Goal: Navigation & Orientation: Find specific page/section

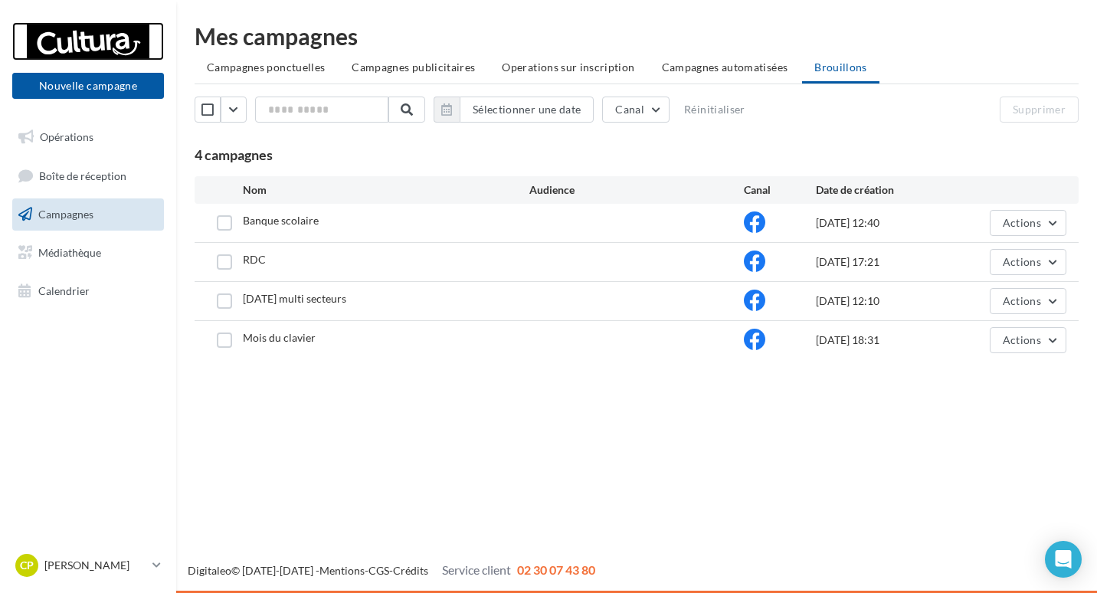
click at [97, 25] on div at bounding box center [88, 41] width 123 height 38
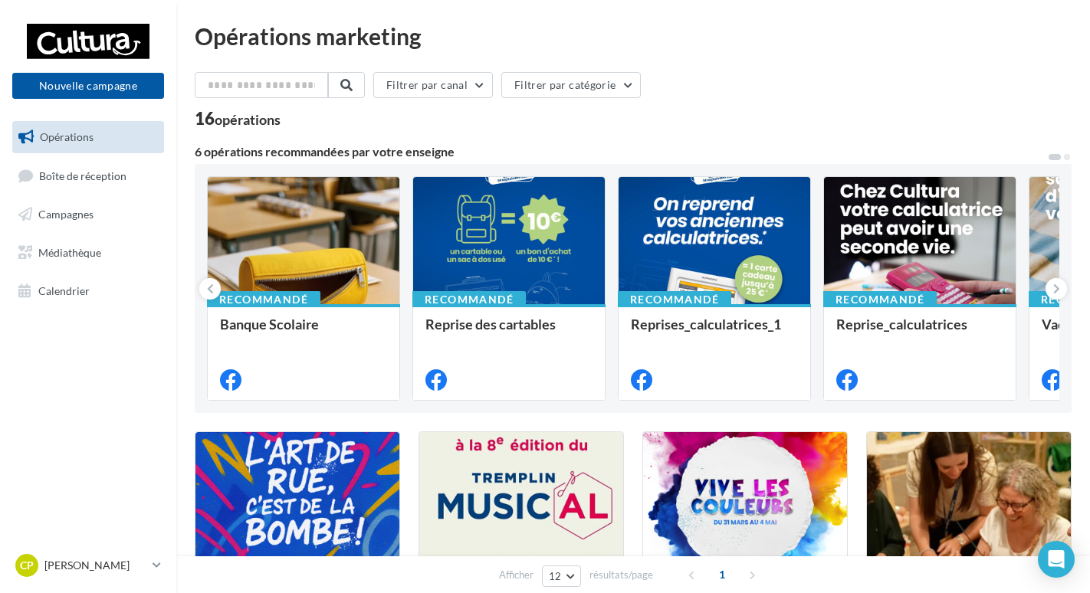
click at [1035, 562] on div "Afficher 12 12 24 48 96 résultats/page 1" at bounding box center [632, 574] width 913 height 37
click at [1048, 558] on icon "Open Intercom Messenger" at bounding box center [1056, 559] width 20 height 20
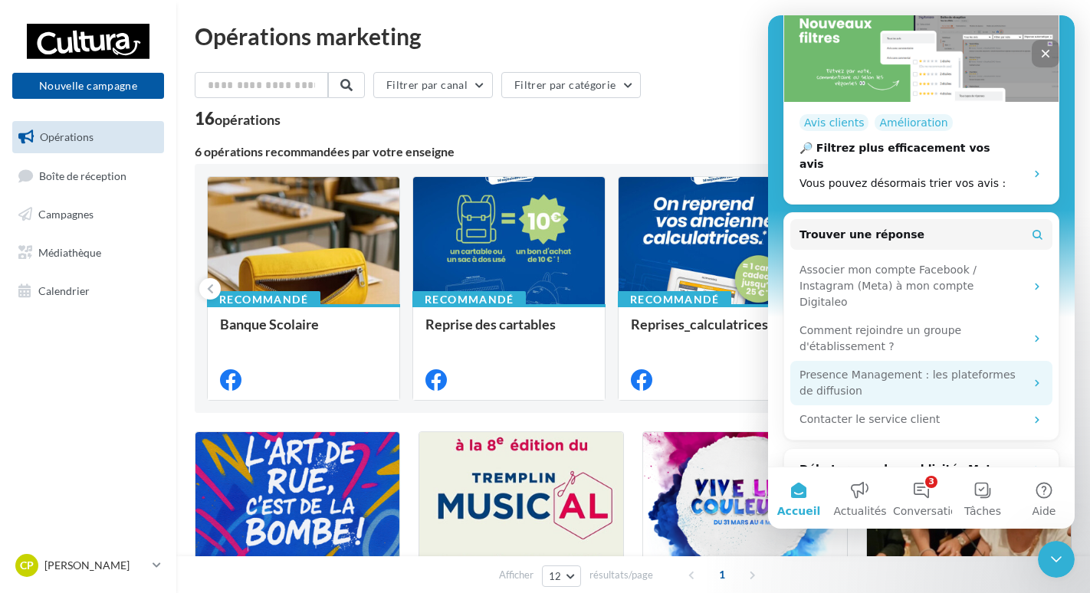
scroll to position [361, 0]
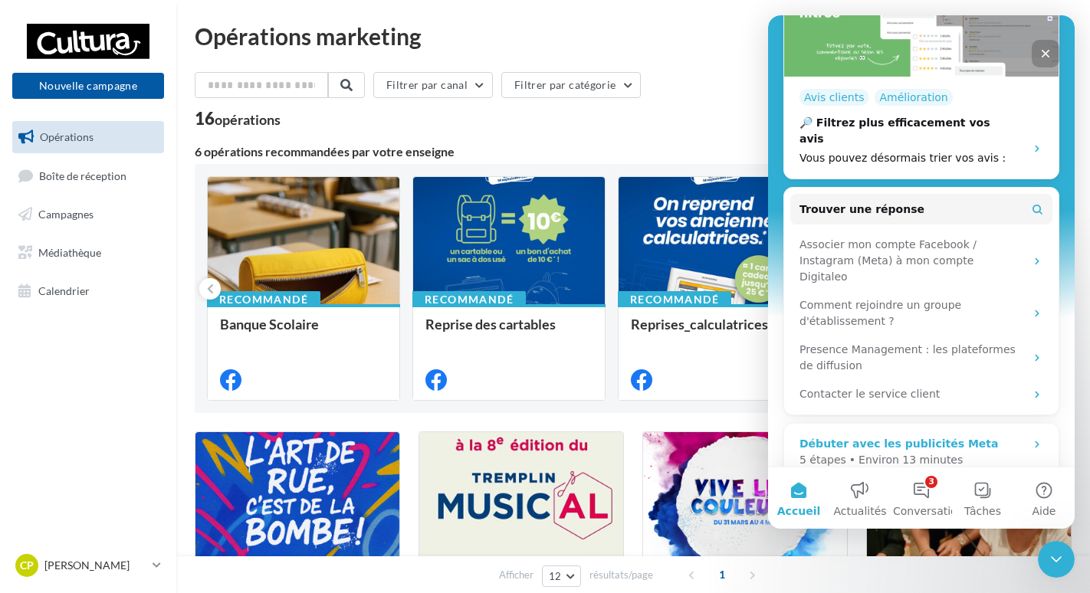
click at [918, 436] on div "Débuter avec les publicités Meta" at bounding box center [898, 444] width 198 height 16
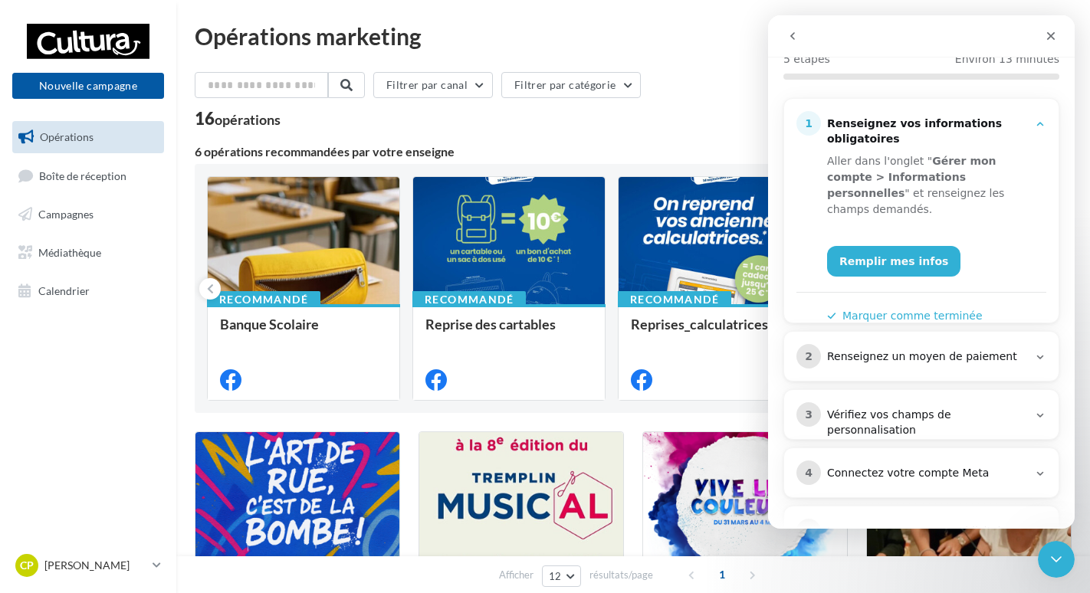
scroll to position [153, 0]
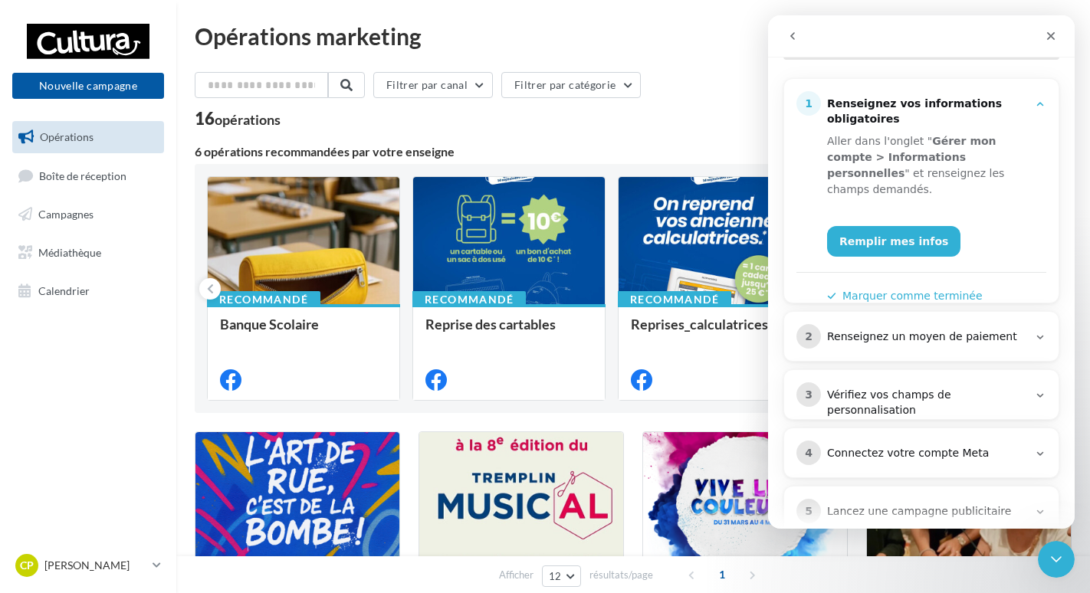
click at [1000, 330] on div "Renseignez un moyen de paiement" at bounding box center [927, 337] width 201 height 15
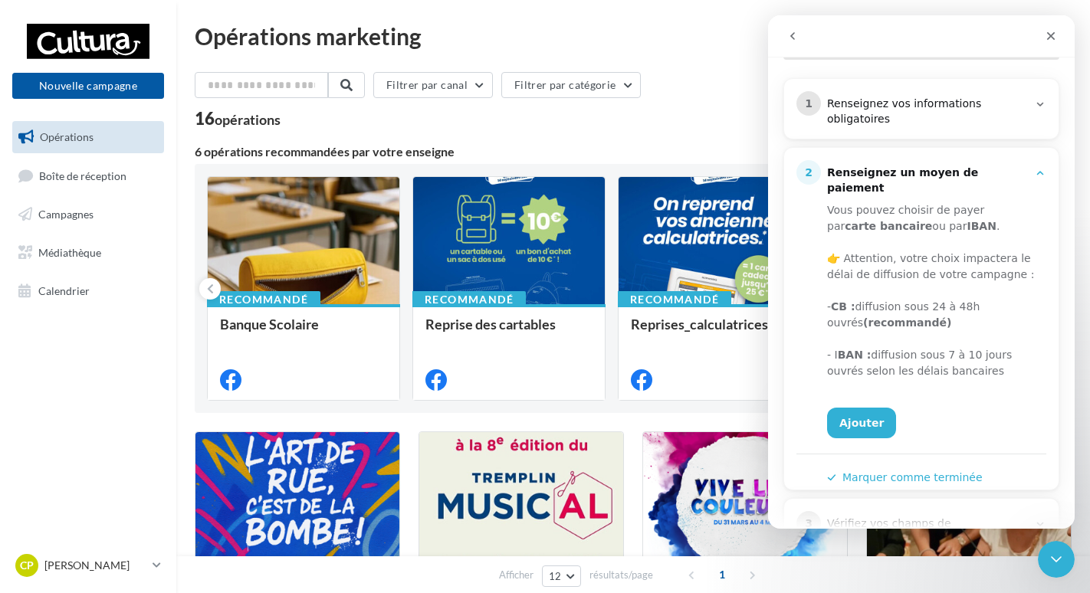
click at [1034, 176] on icon "Intercom Messenger" at bounding box center [1040, 173] width 12 height 12
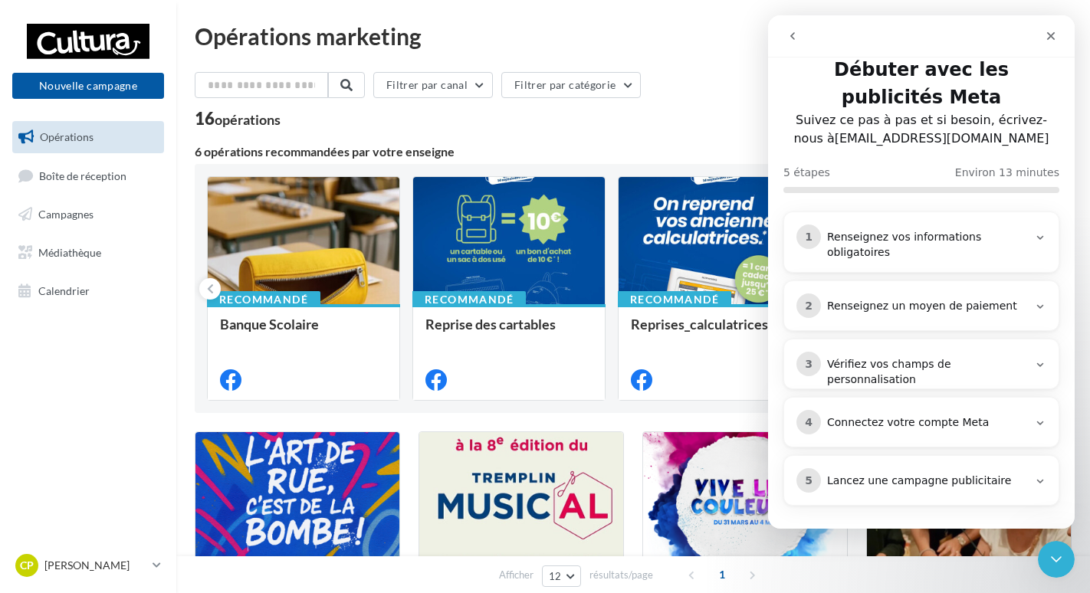
scroll to position [20, 0]
click at [997, 364] on div "Vérifiez vos champs de personnalisation" at bounding box center [927, 372] width 201 height 31
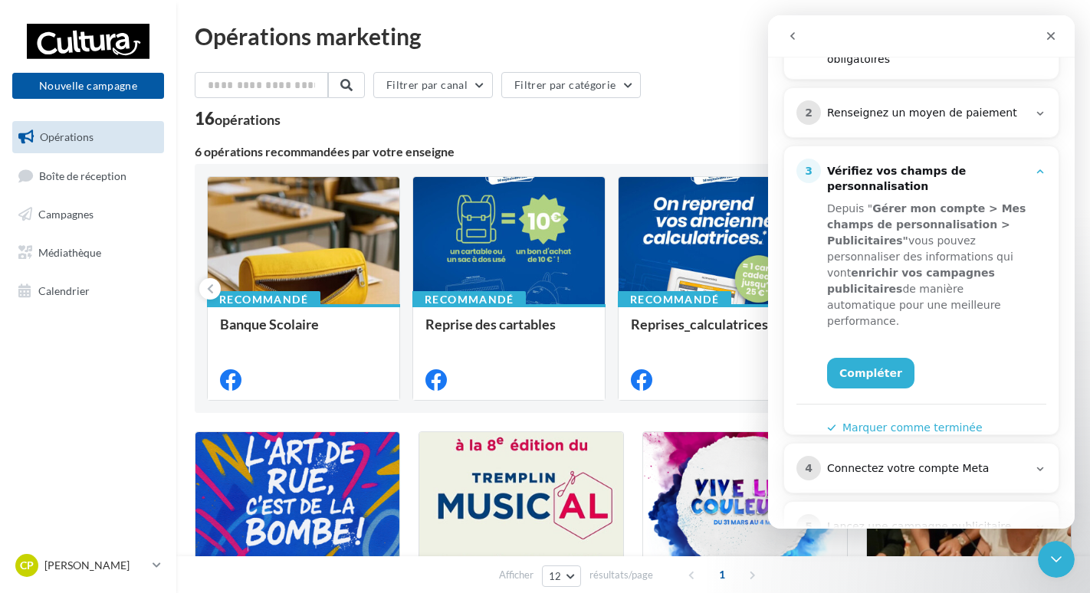
scroll to position [259, 0]
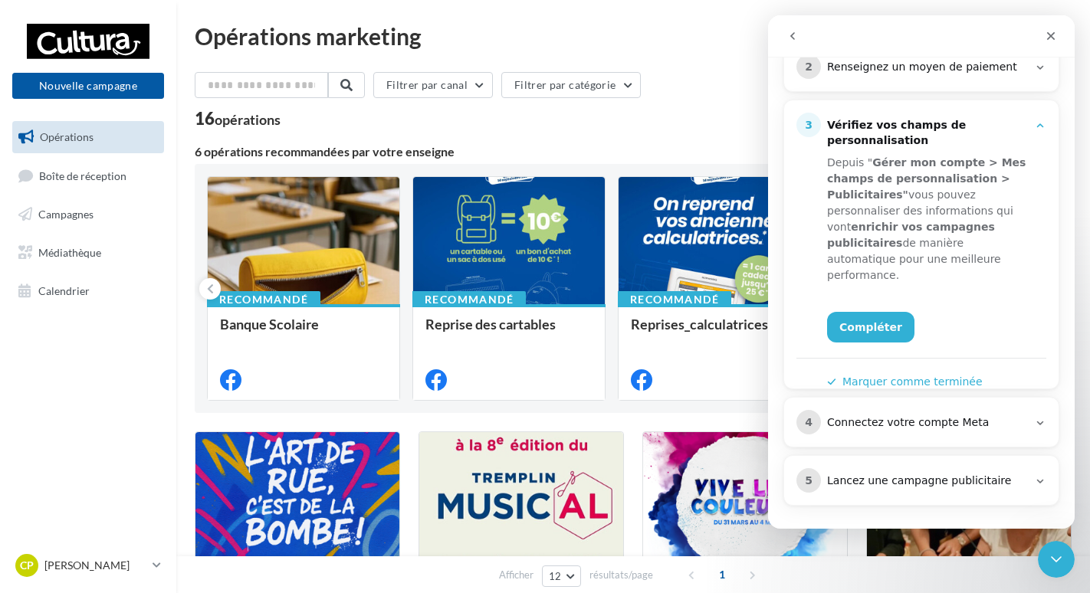
click at [992, 416] on div "Connectez votre compte Meta" at bounding box center [927, 422] width 201 height 15
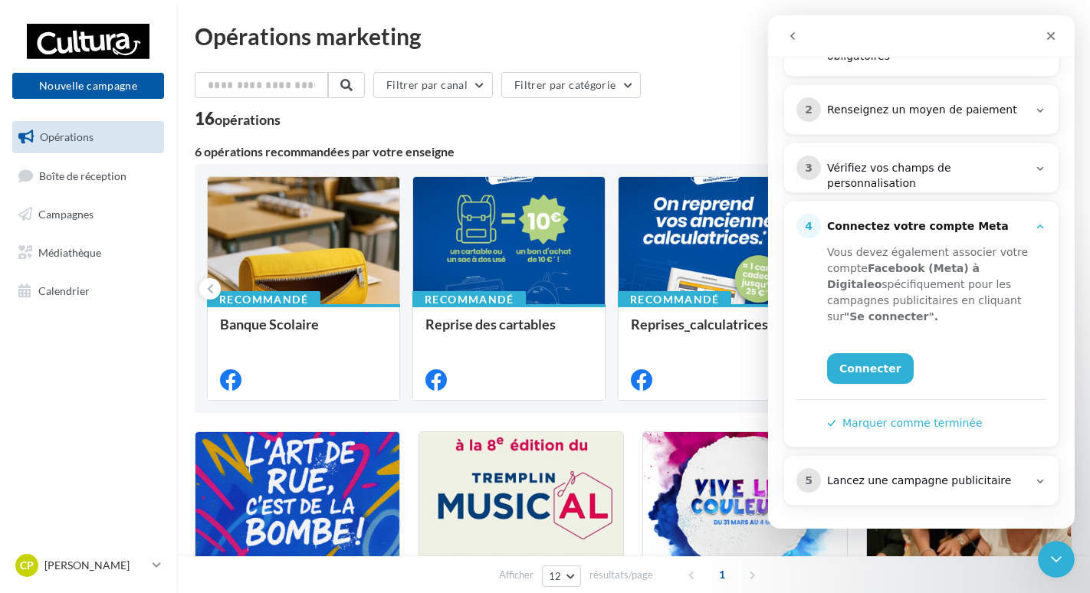
scroll to position [216, 0]
click at [1037, 226] on icon "Intercom Messenger" at bounding box center [1040, 227] width 7 height 4
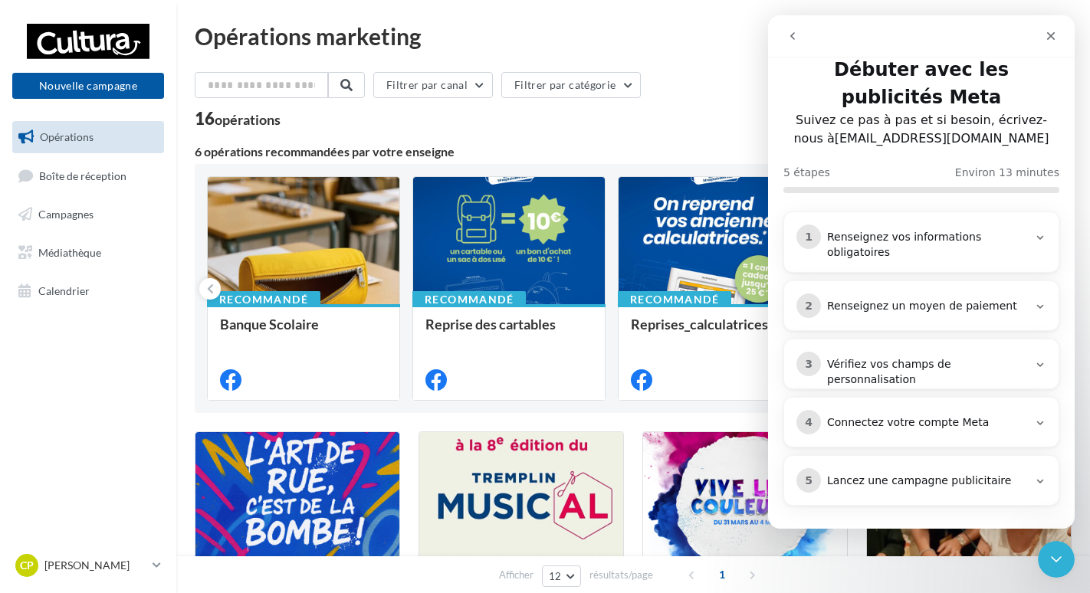
scroll to position [0, 0]
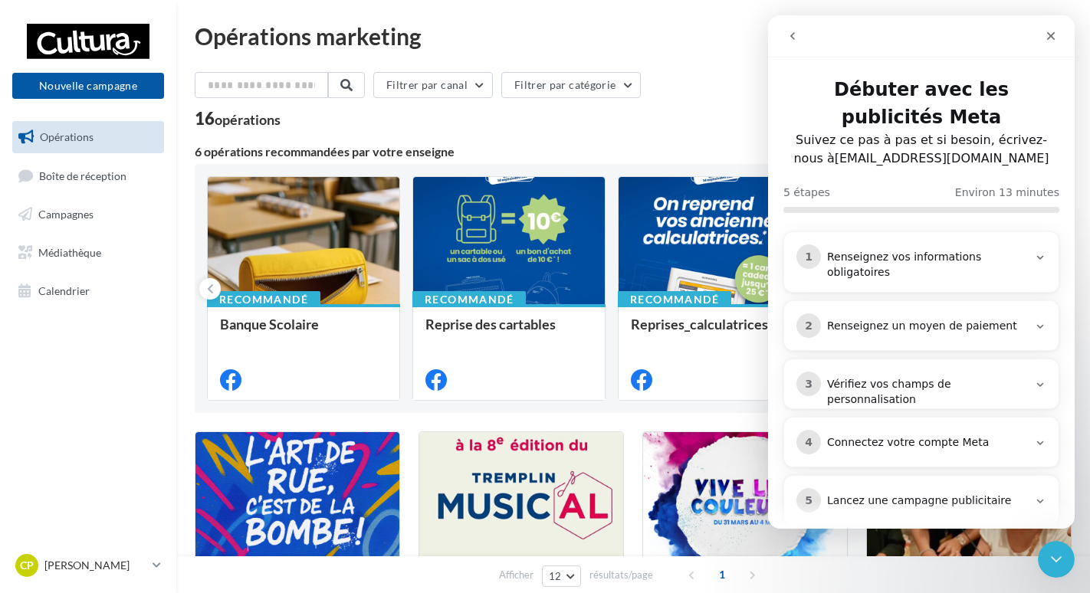
click at [805, 38] on button "go back" at bounding box center [792, 35] width 29 height 29
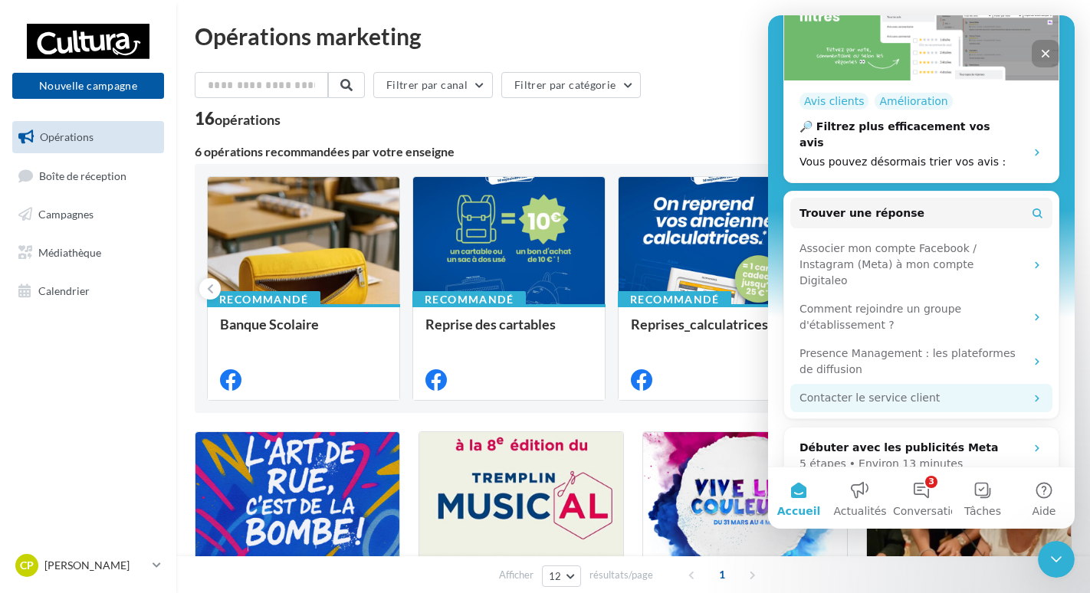
scroll to position [361, 0]
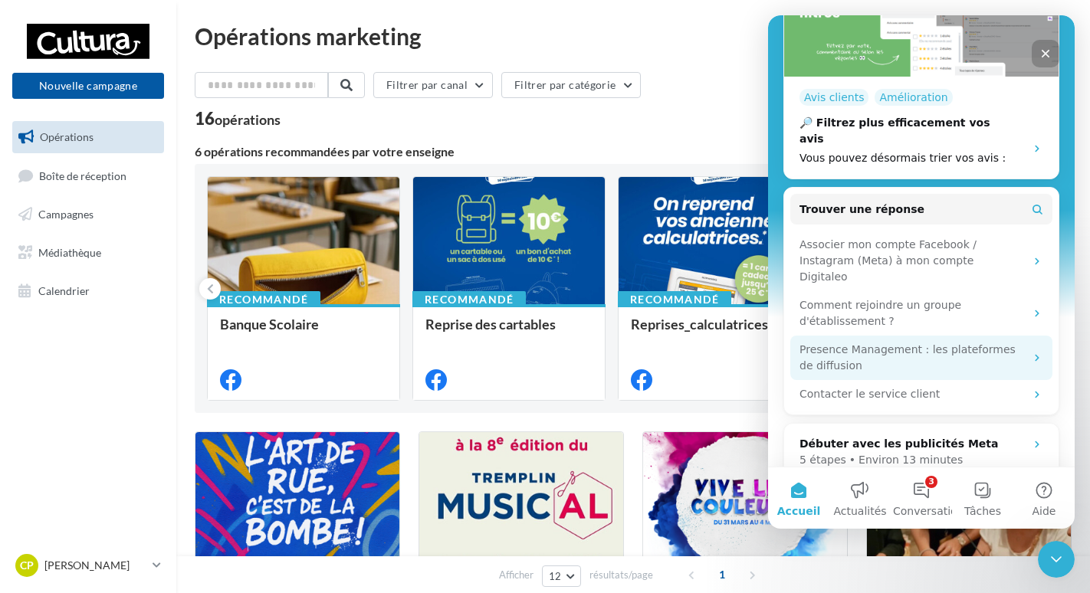
click at [859, 342] on div "Presence Management : les plateformes de diffusion" at bounding box center [911, 358] width 225 height 32
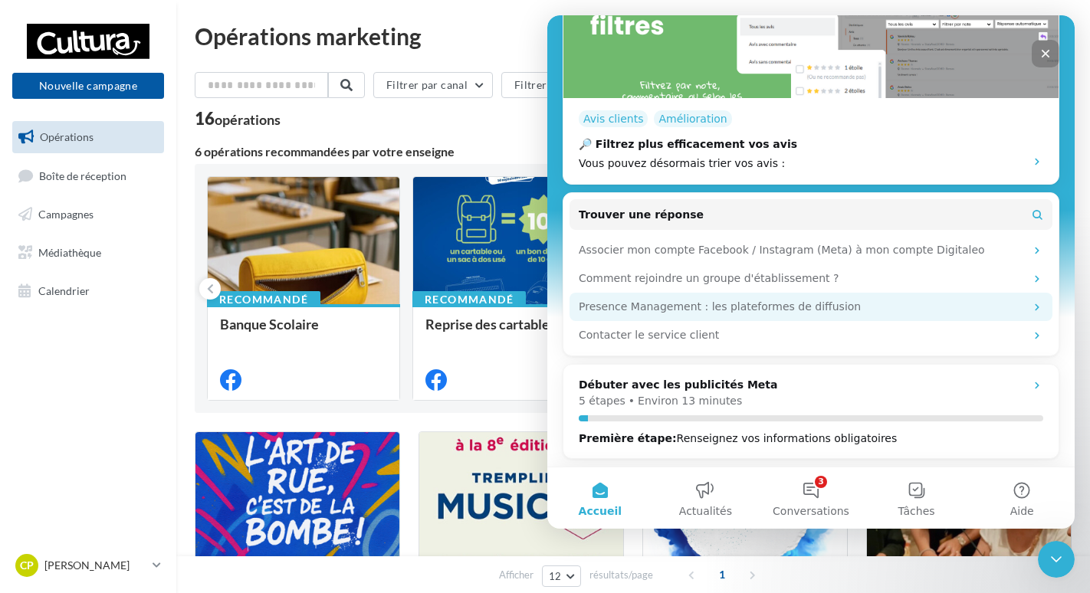
scroll to position [271, 0]
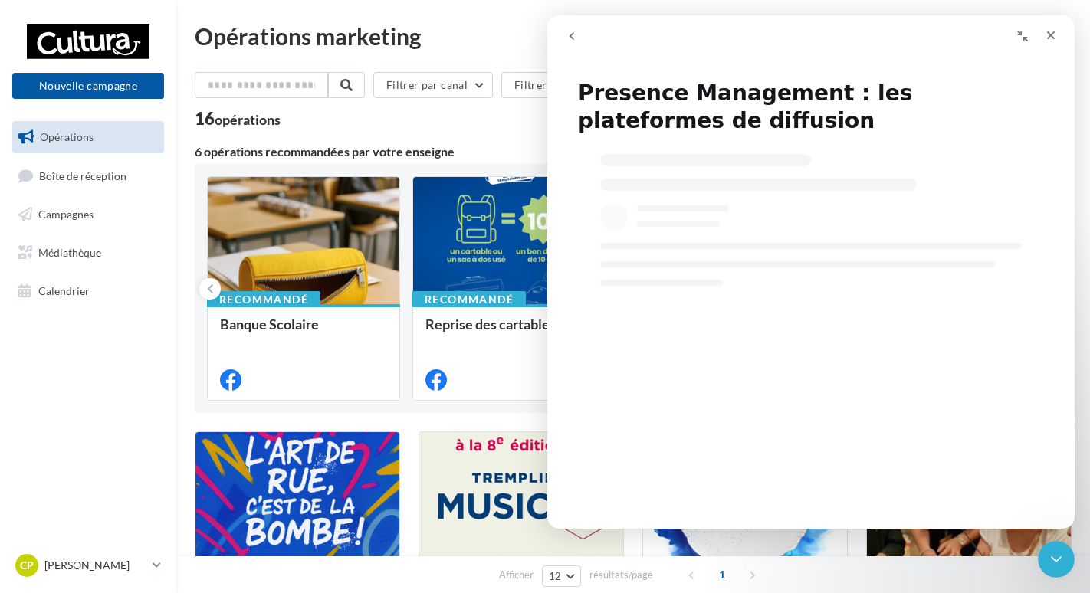
select select "**"
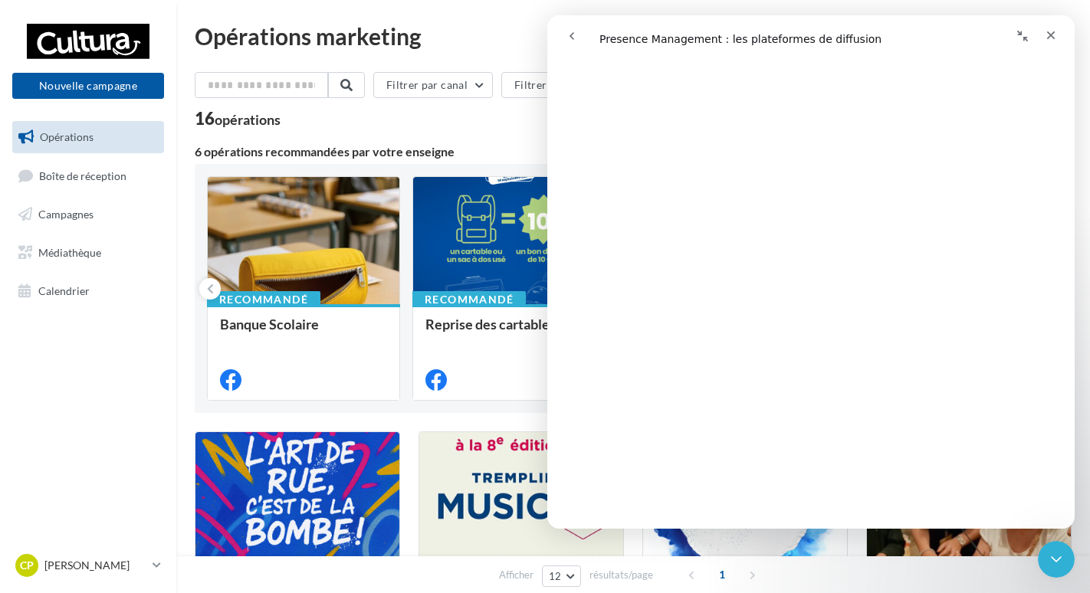
scroll to position [230, 0]
click at [582, 36] on button "go back" at bounding box center [571, 35] width 29 height 29
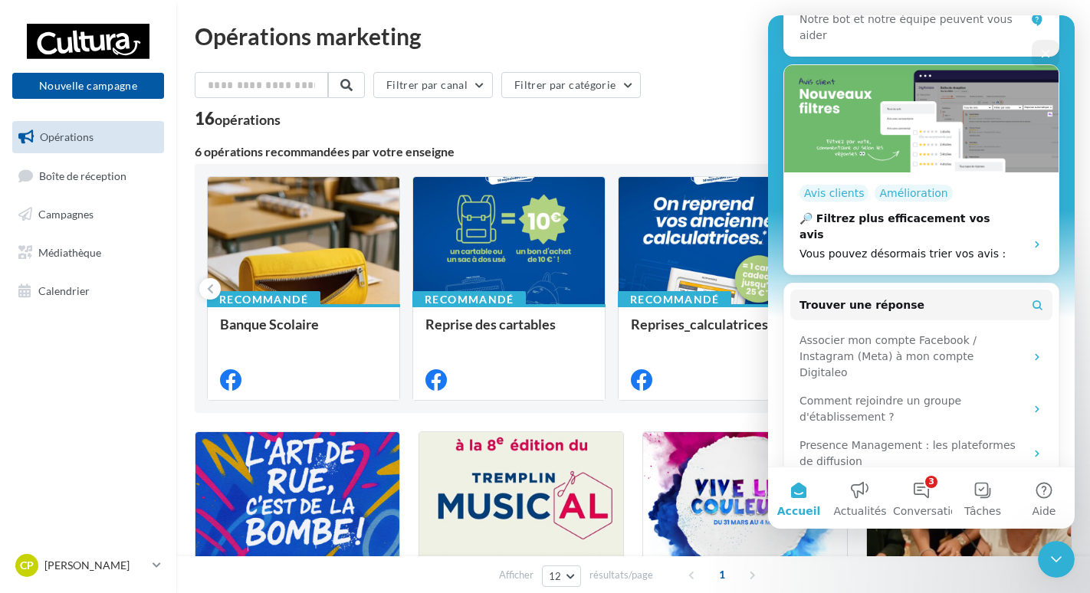
scroll to position [307, 0]
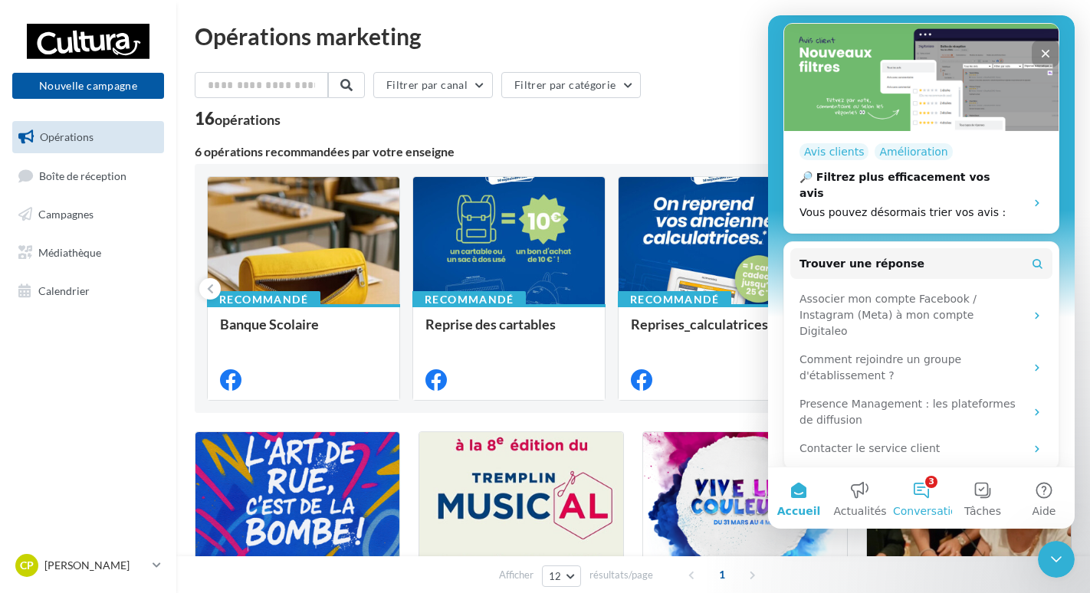
click at [916, 486] on button "3 Conversations" at bounding box center [920, 497] width 61 height 61
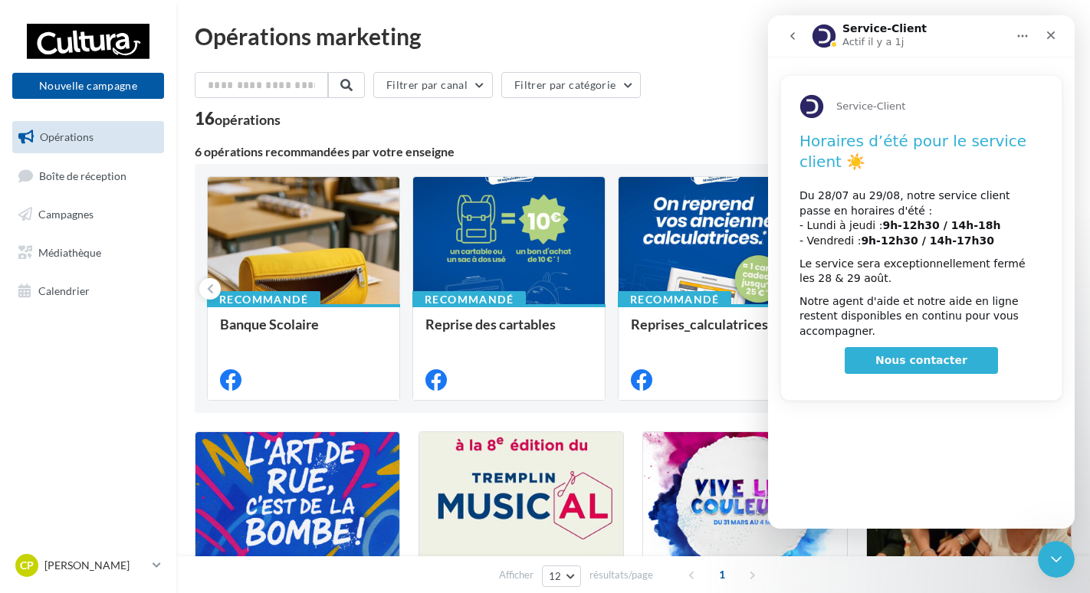
click at [782, 28] on button "go back" at bounding box center [792, 35] width 29 height 29
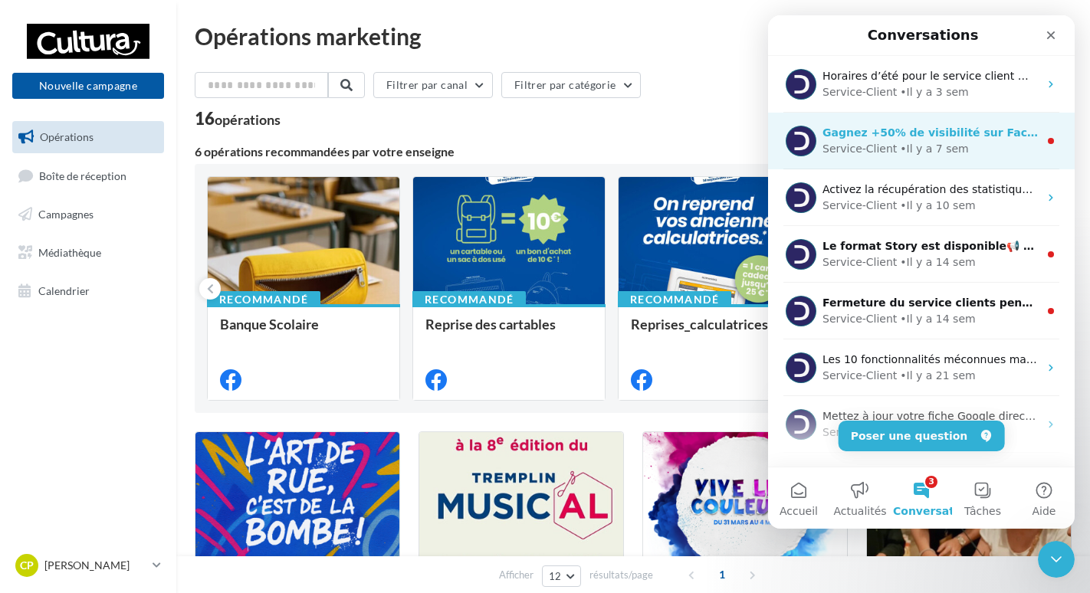
click at [913, 143] on div "• Il y a 7 sem" at bounding box center [934, 149] width 68 height 16
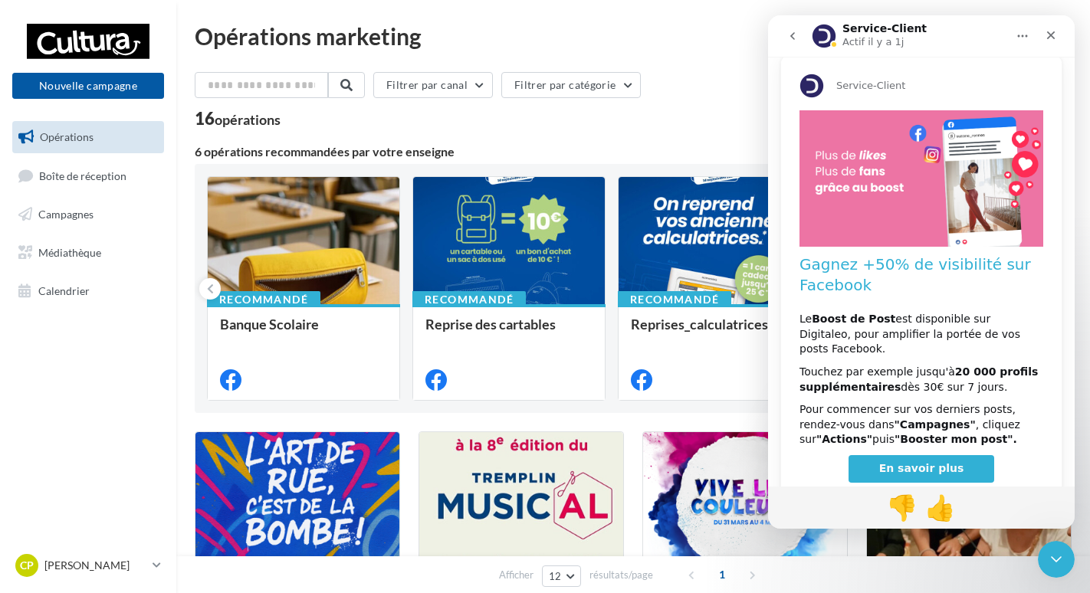
scroll to position [0, 0]
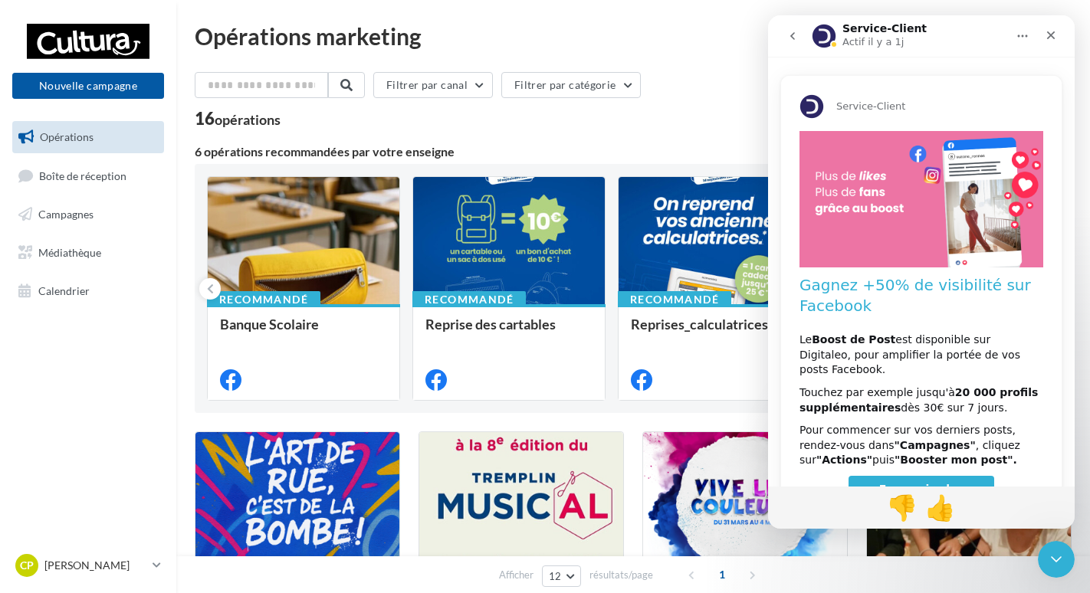
click at [794, 38] on icon "go back" at bounding box center [792, 36] width 12 height 12
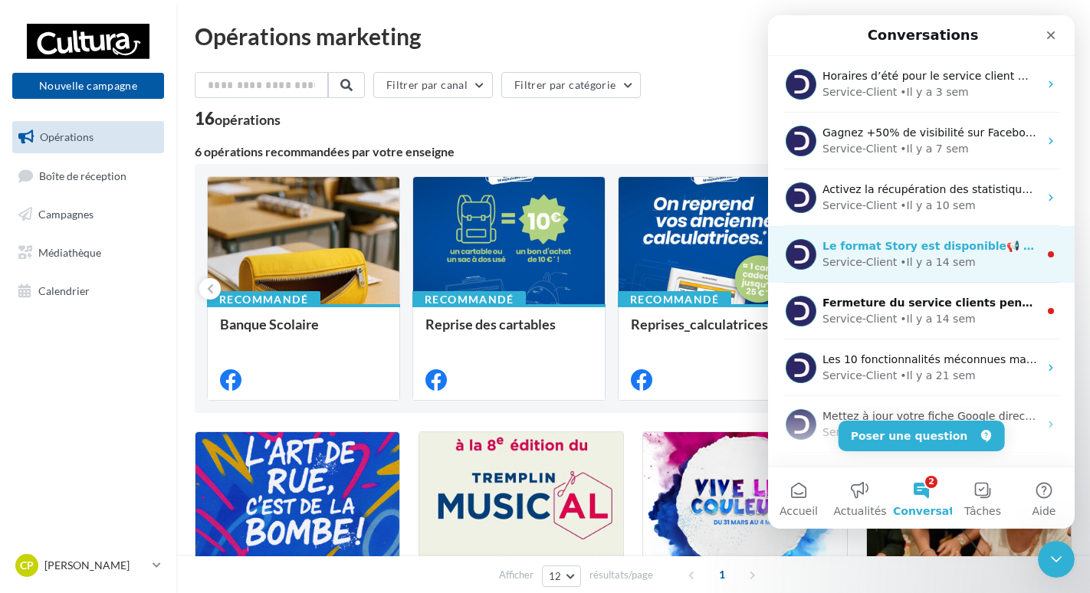
click at [900, 257] on div "• Il y a 14 sem" at bounding box center [937, 262] width 75 height 16
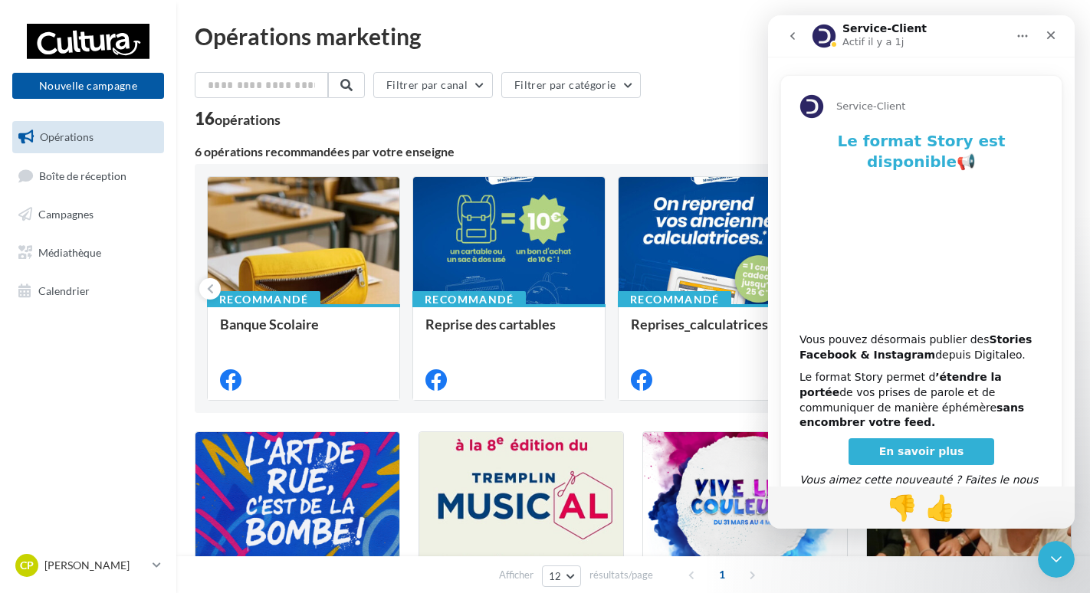
scroll to position [28, 0]
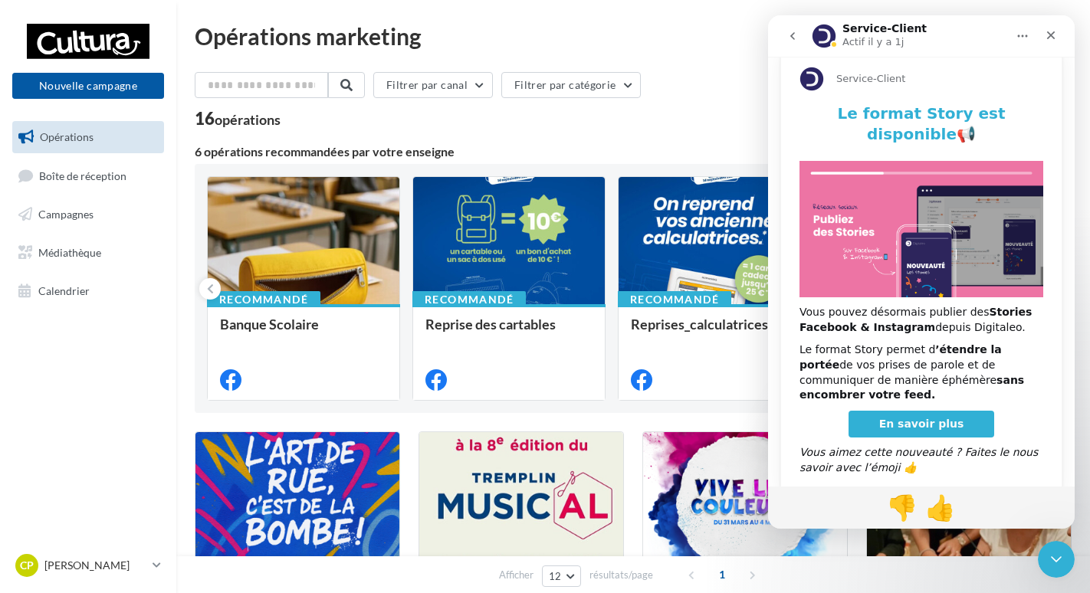
click at [936, 418] on span "En savoir plus" at bounding box center [921, 424] width 85 height 12
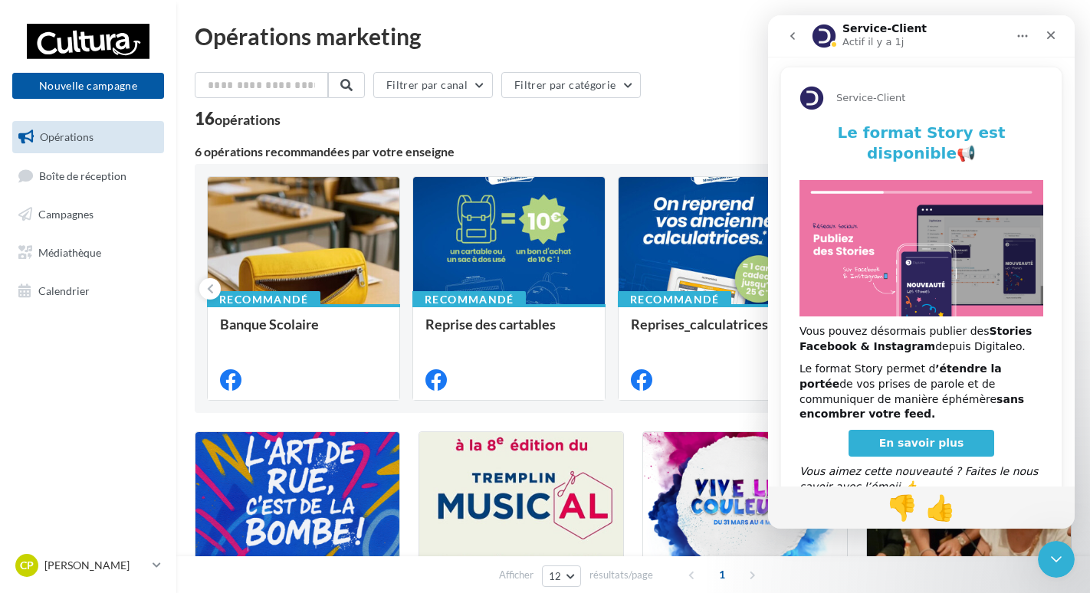
scroll to position [0, 0]
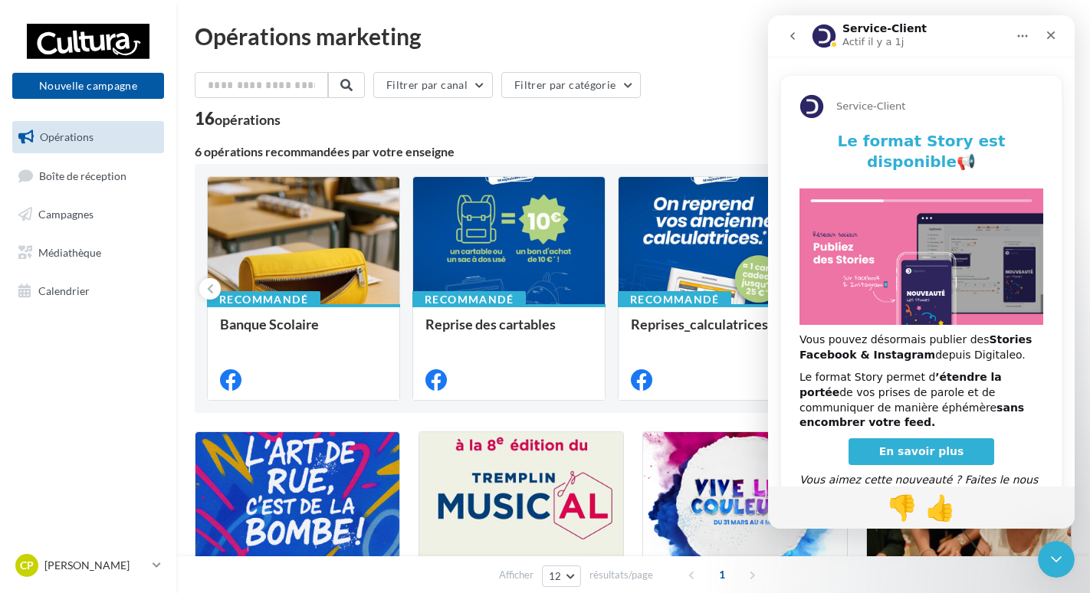
click at [790, 43] on button "go back" at bounding box center [792, 35] width 29 height 29
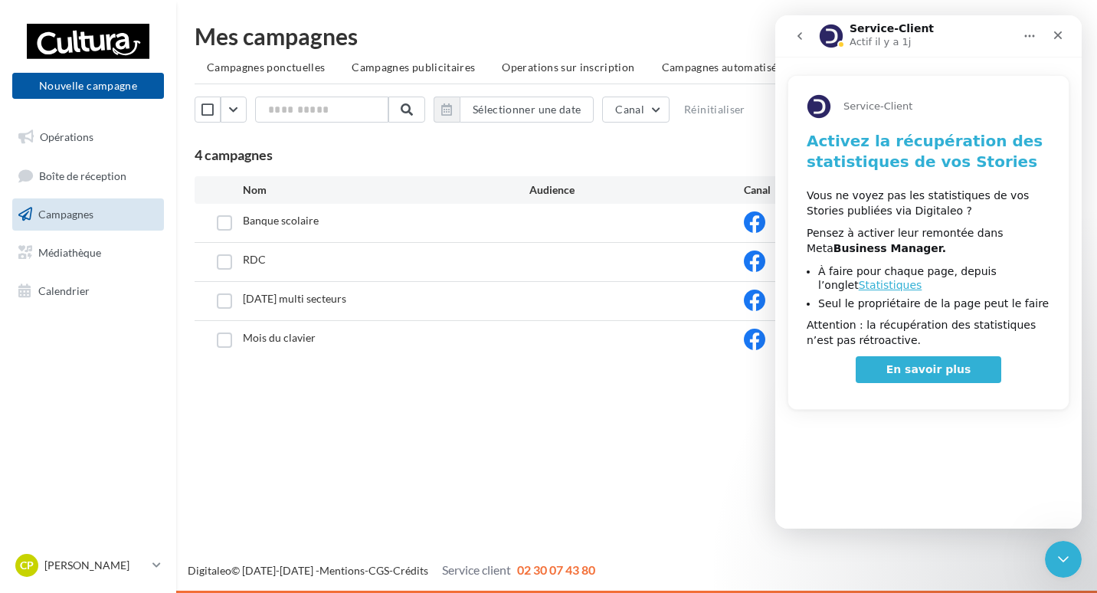
click at [788, 43] on button "go back" at bounding box center [799, 35] width 29 height 29
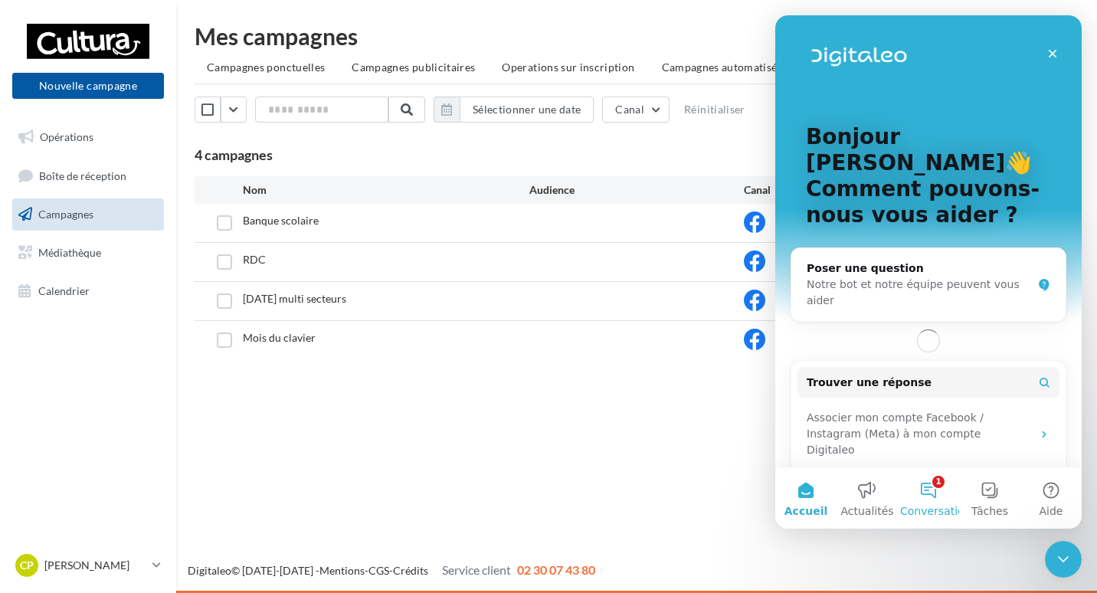
click at [942, 498] on button "1 Conversations" at bounding box center [928, 497] width 61 height 61
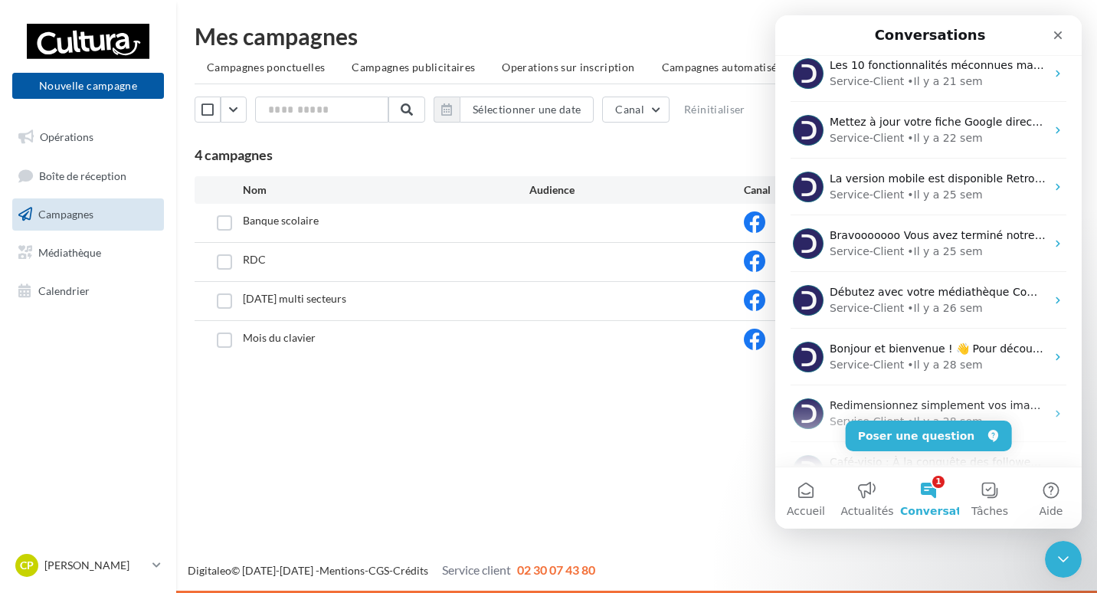
scroll to position [388, 0]
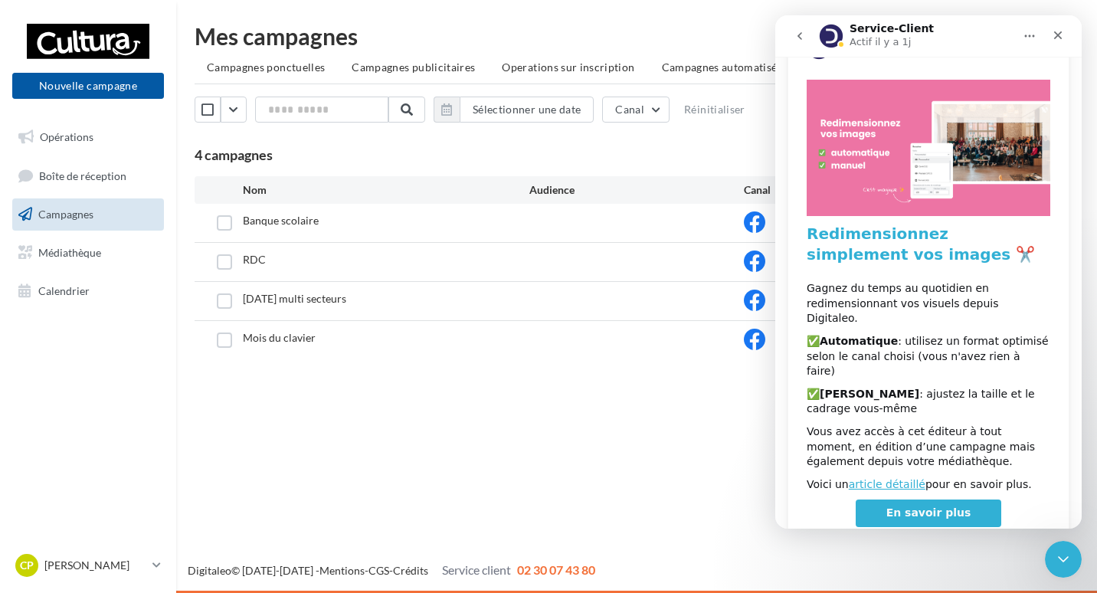
scroll to position [0, 0]
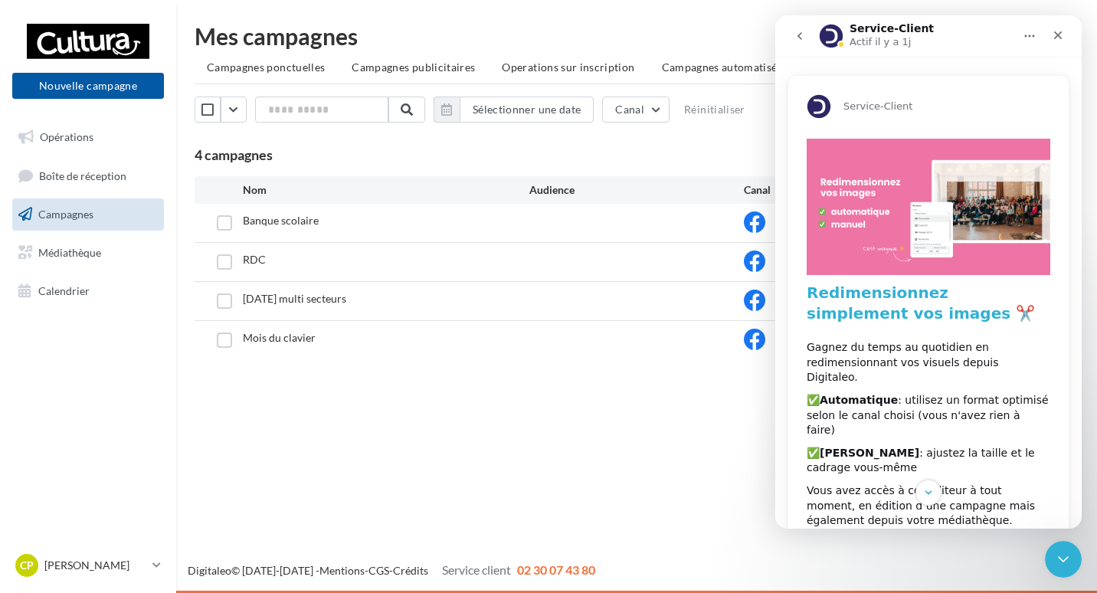
click at [798, 42] on button "go back" at bounding box center [799, 35] width 29 height 29
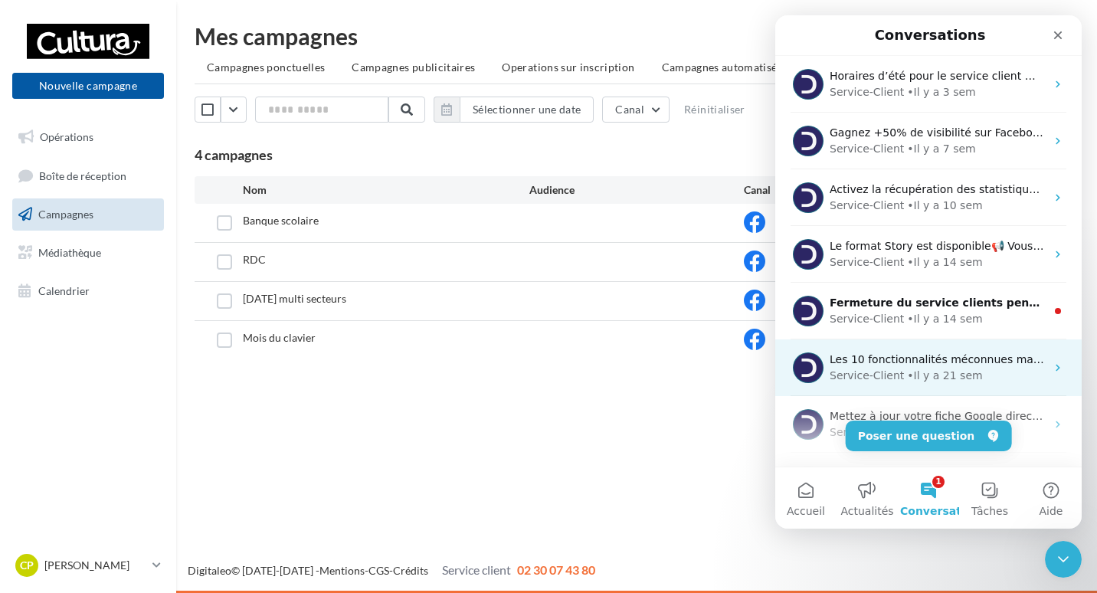
click at [969, 368] on div "Service-Client • Il y a 21 sem" at bounding box center [938, 376] width 216 height 16
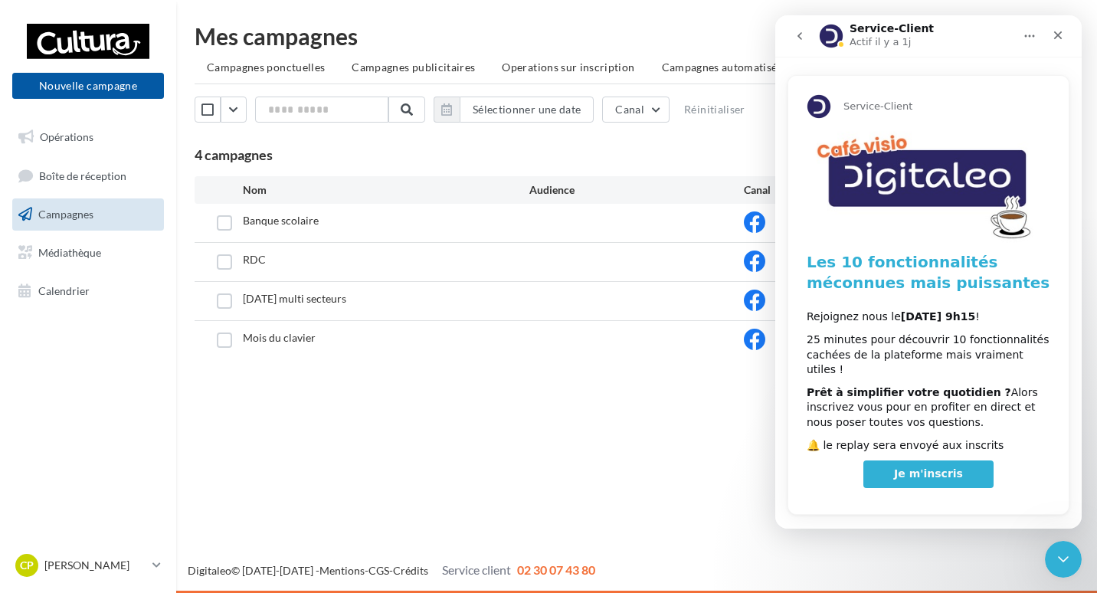
click at [805, 32] on button "go back" at bounding box center [799, 35] width 29 height 29
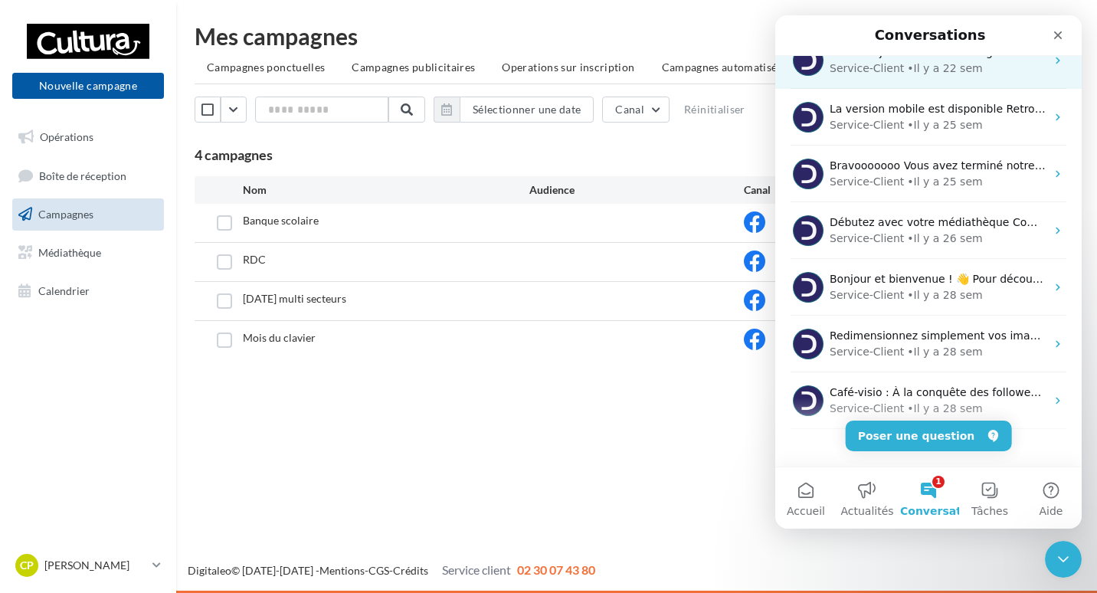
scroll to position [388, 0]
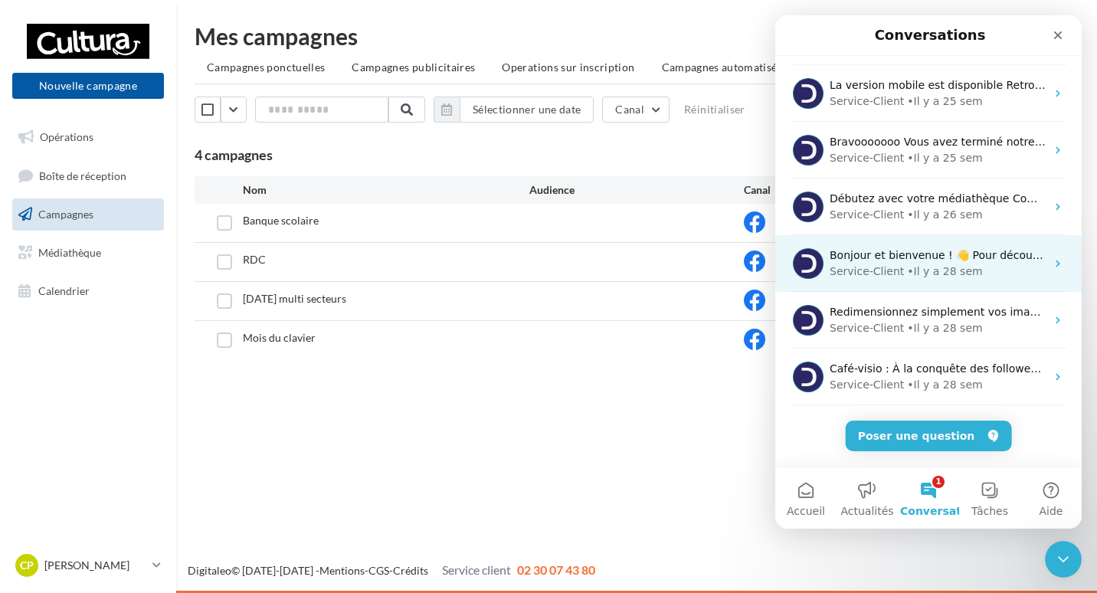
click at [929, 264] on div "• Il y a 28 sem" at bounding box center [944, 272] width 75 height 16
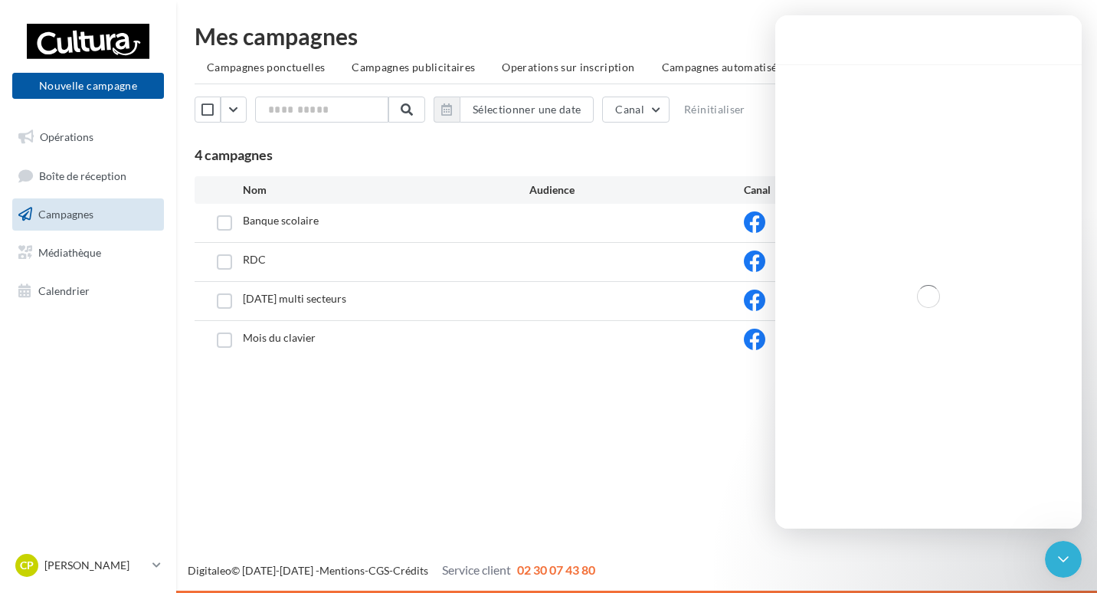
scroll to position [326, 0]
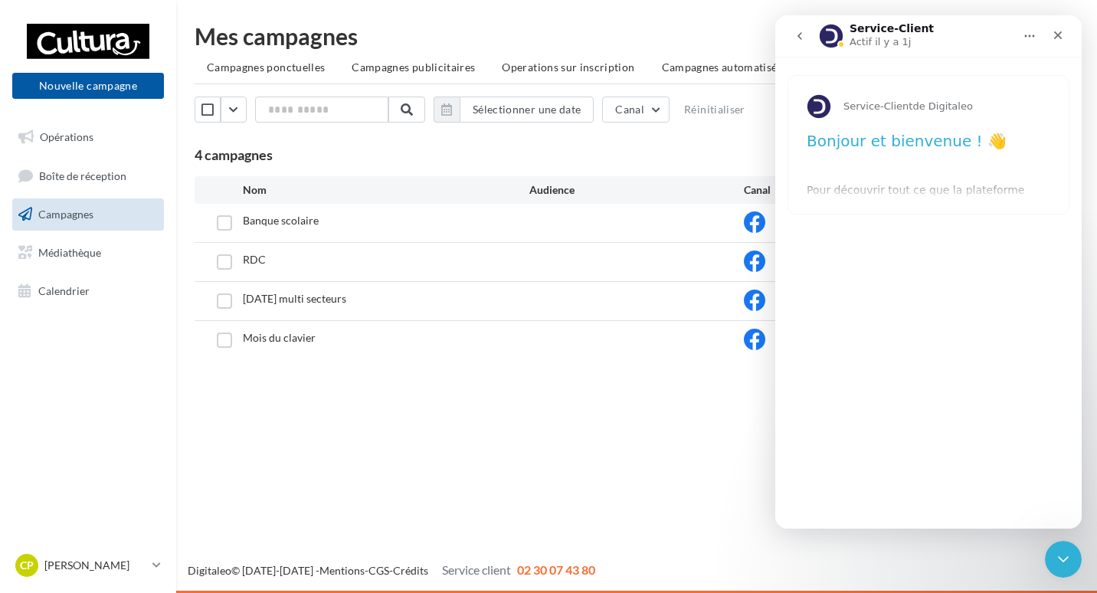
click at [941, 195] on div "Service-Client de Digitaleo Bonjour et bienvenue ! 👋 Pour découvrir tout ce que…" at bounding box center [929, 145] width 280 height 138
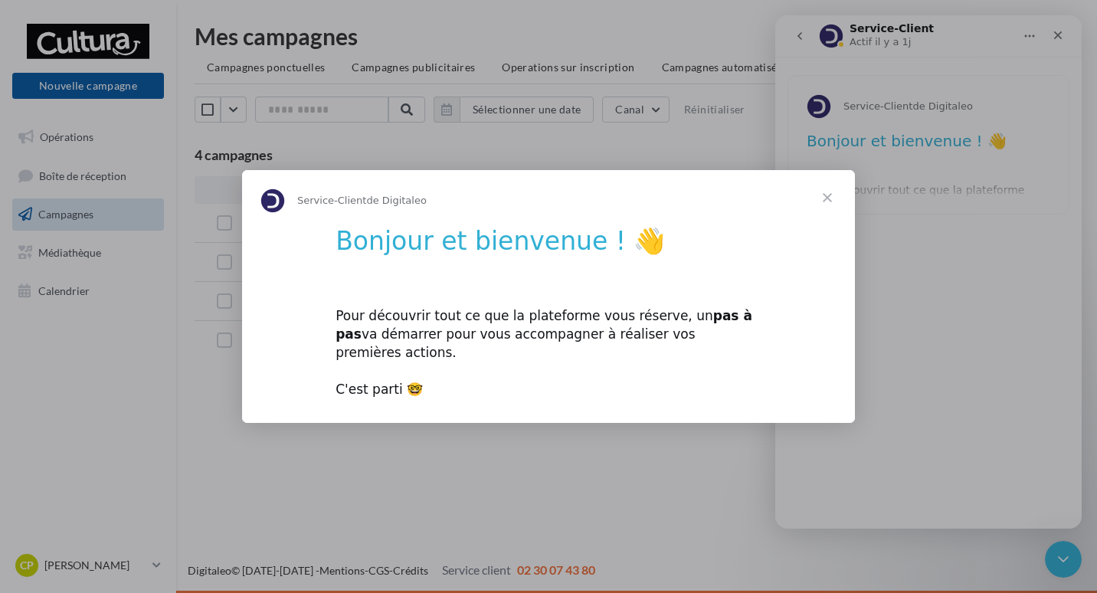
scroll to position [0, 0]
click at [831, 214] on span "Fermer" at bounding box center [827, 197] width 55 height 55
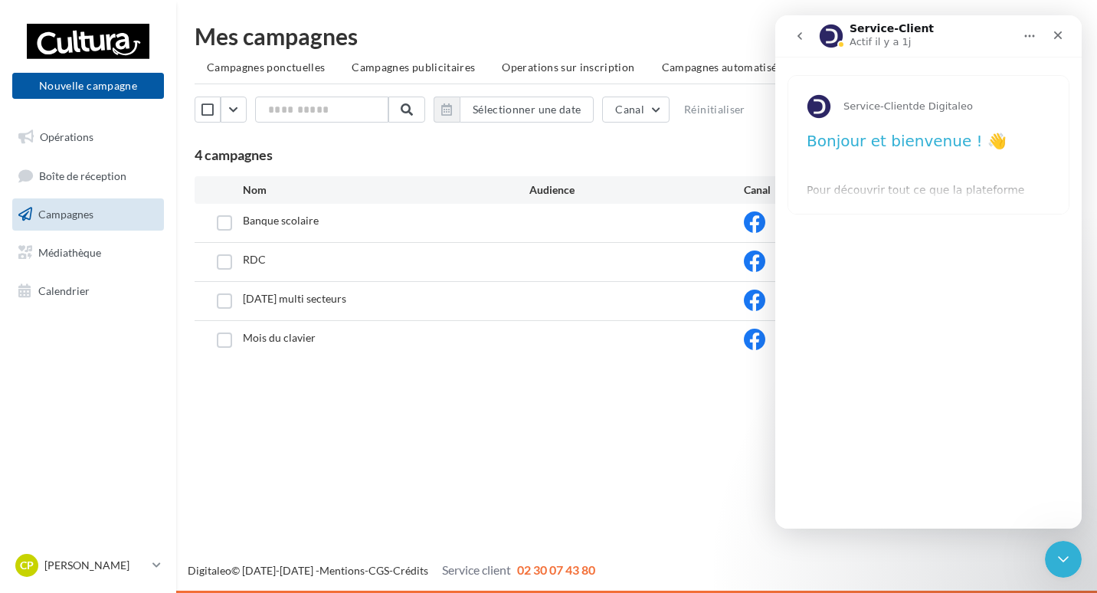
click at [799, 34] on icon "go back" at bounding box center [800, 36] width 5 height 8
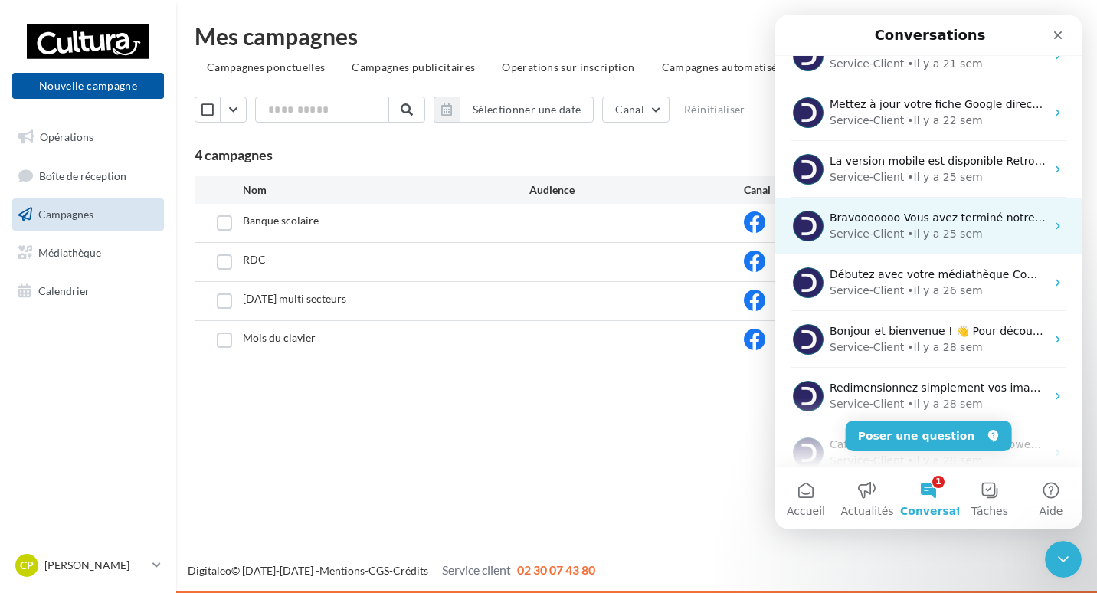
scroll to position [311, 0]
click at [987, 248] on div "Bravooooooo Vous avez terminé notre pas à pas 🎉 La balle est dans votre camp po…" at bounding box center [928, 226] width 307 height 57
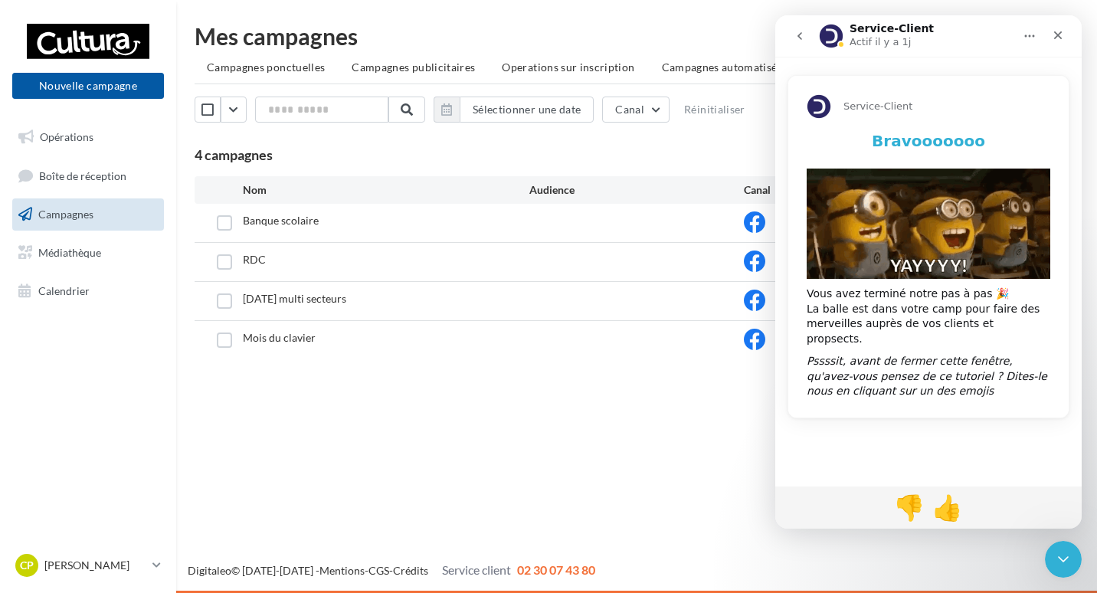
click at [793, 31] on button "go back" at bounding box center [799, 35] width 29 height 29
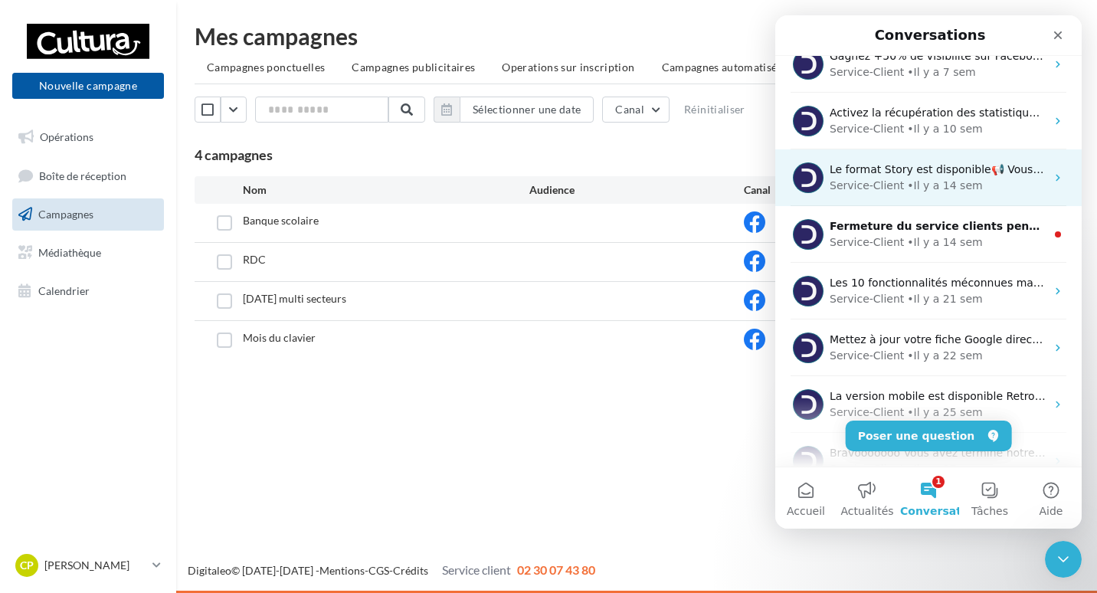
scroll to position [0, 0]
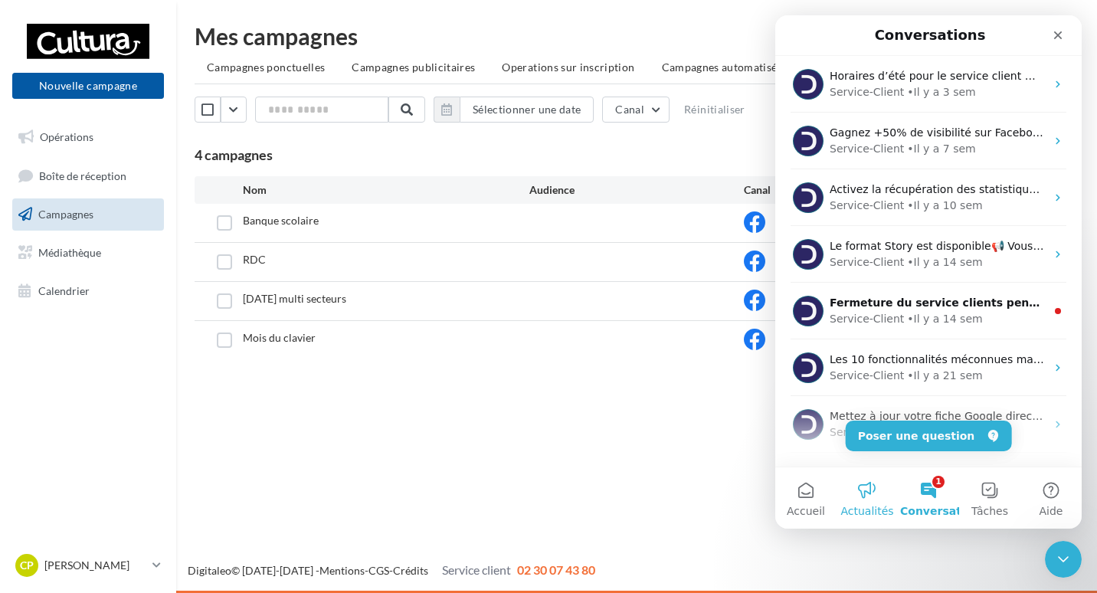
click at [882, 516] on span "Actualités" at bounding box center [867, 511] width 53 height 11
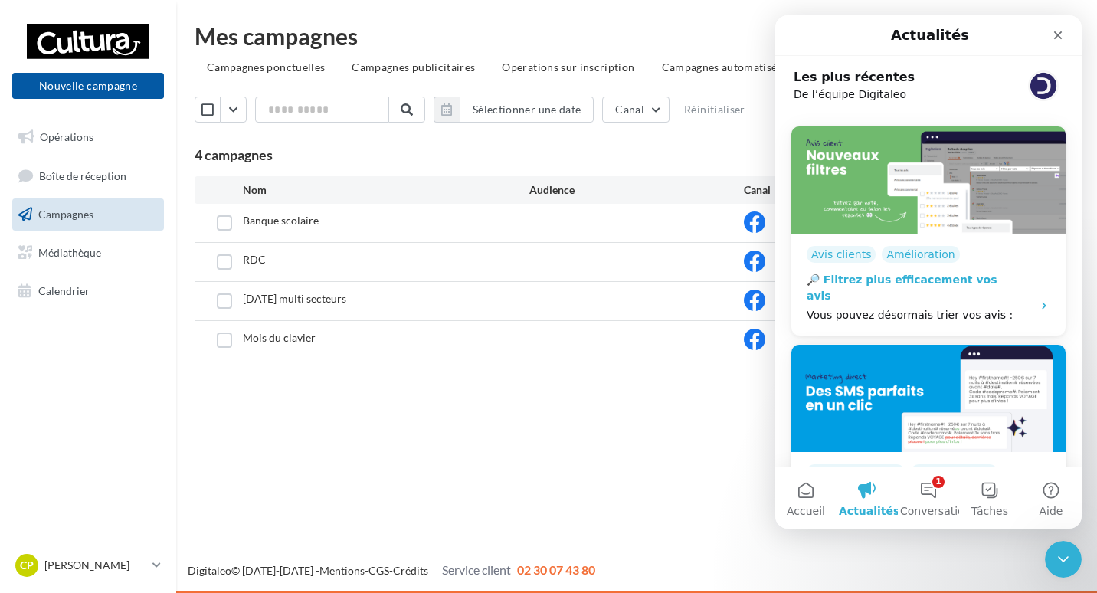
click at [1038, 292] on icon "Intercom Messenger" at bounding box center [1044, 298] width 12 height 12
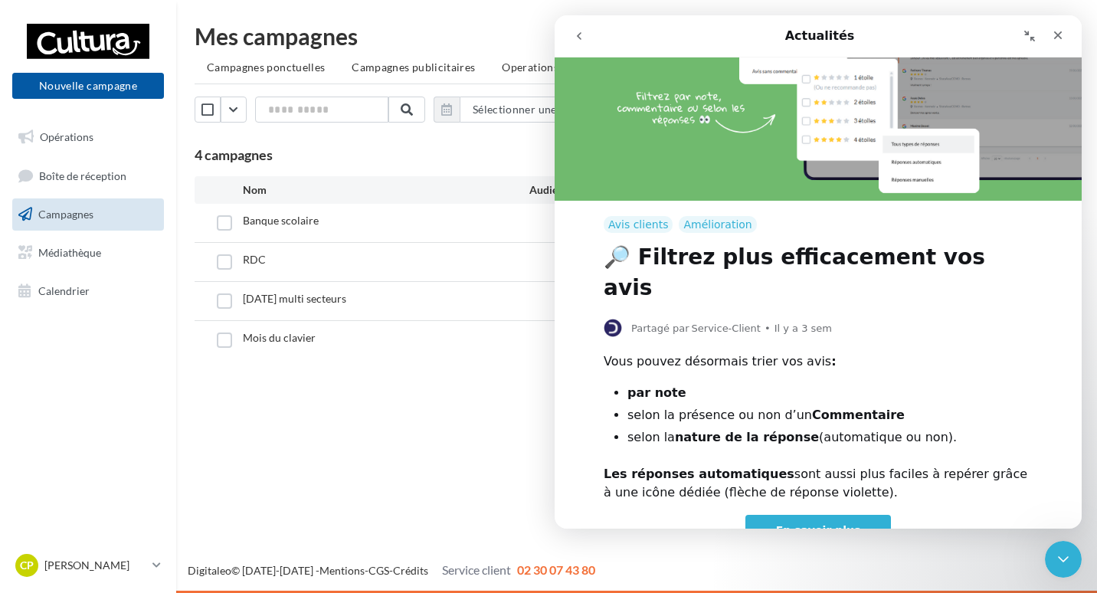
scroll to position [163, 0]
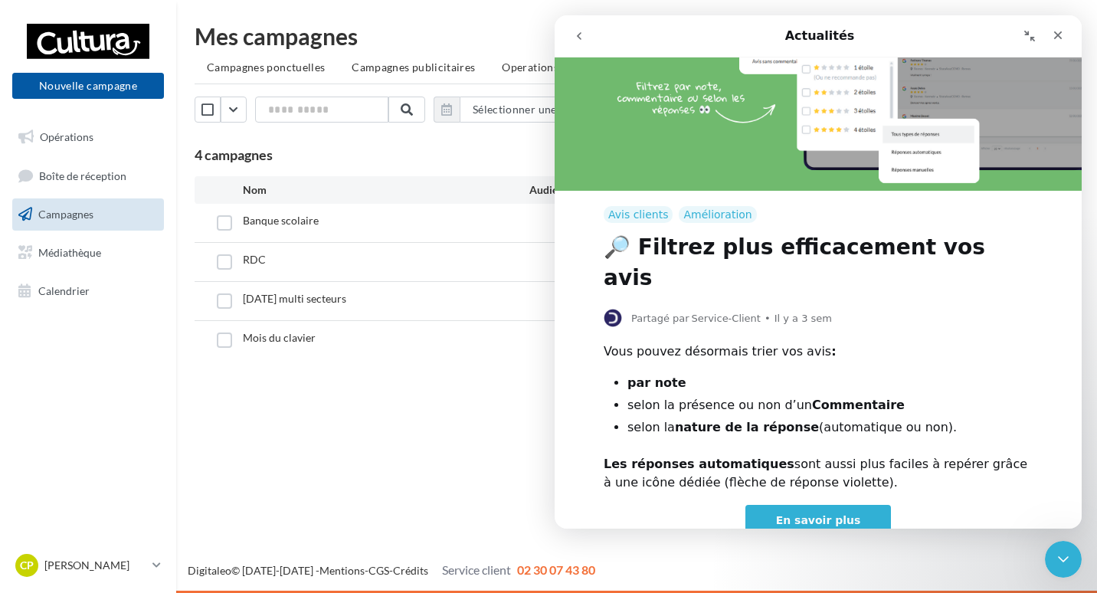
click at [833, 514] on span "En savoir plus" at bounding box center [818, 520] width 85 height 12
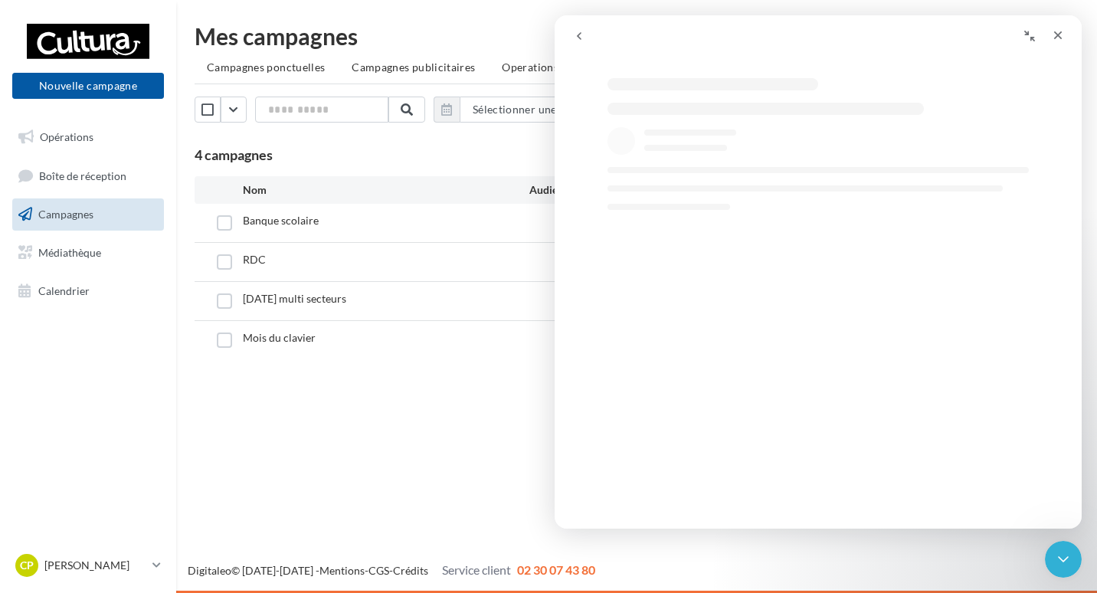
select select "**"
click at [149, 218] on link "Campagnes" at bounding box center [88, 214] width 158 height 32
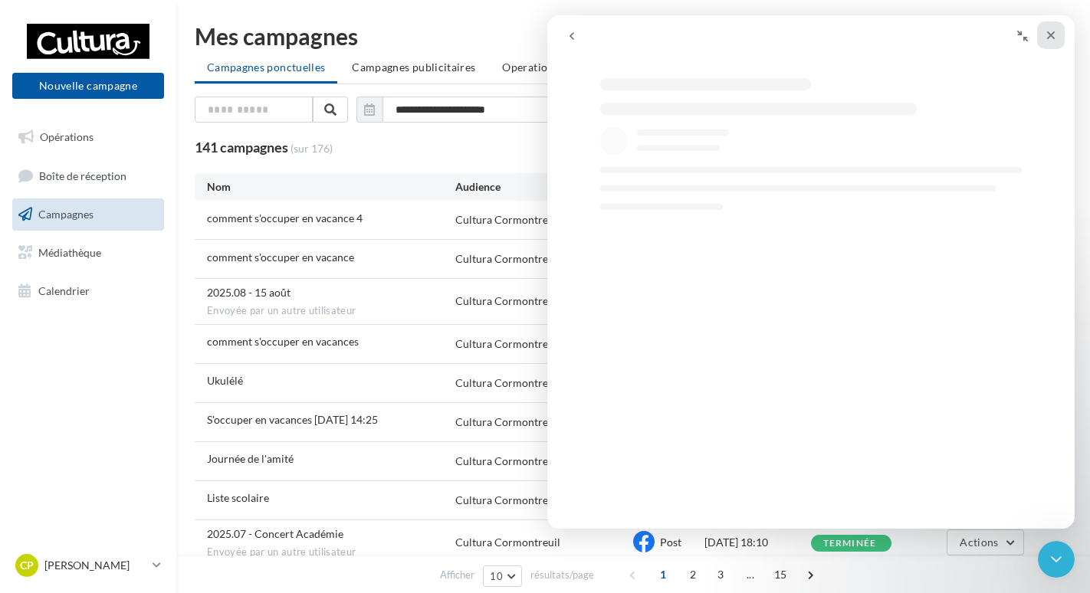
click at [1053, 25] on div "Fermer" at bounding box center [1051, 35] width 28 height 28
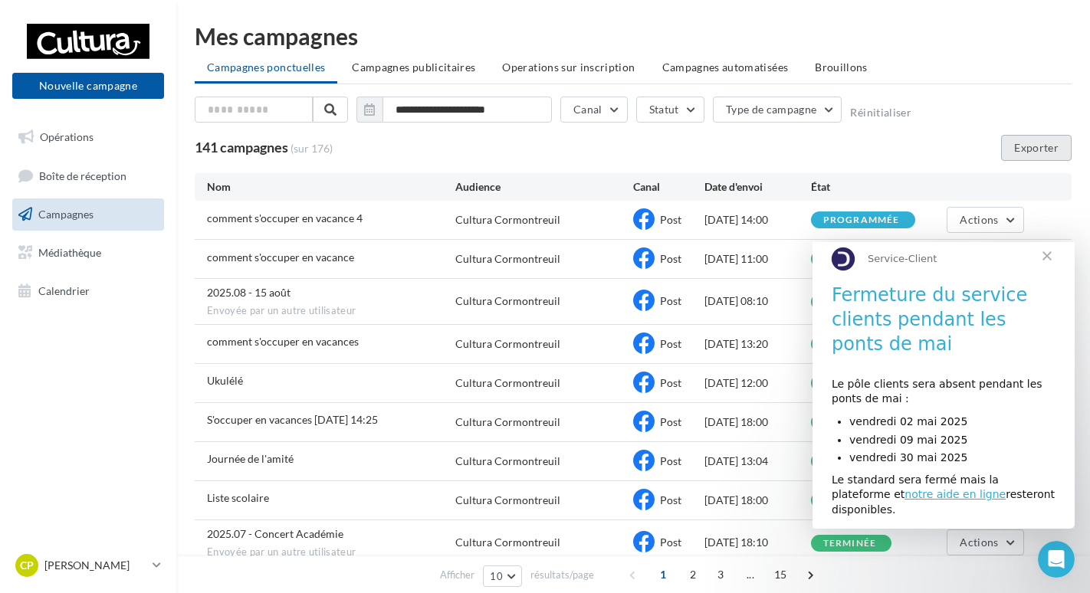
click at [1032, 149] on button "Exporter" at bounding box center [1036, 148] width 70 height 26
select select "**"
click at [1048, 267] on span "Fermer" at bounding box center [1046, 255] width 55 height 55
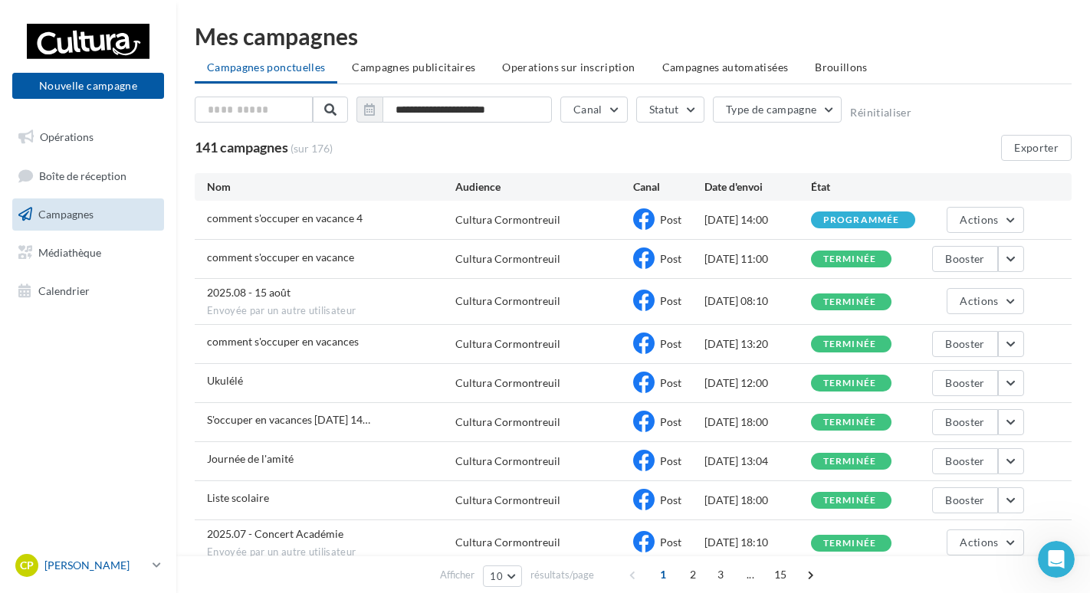
click at [143, 569] on p "[PERSON_NAME]" at bounding box center [95, 565] width 102 height 15
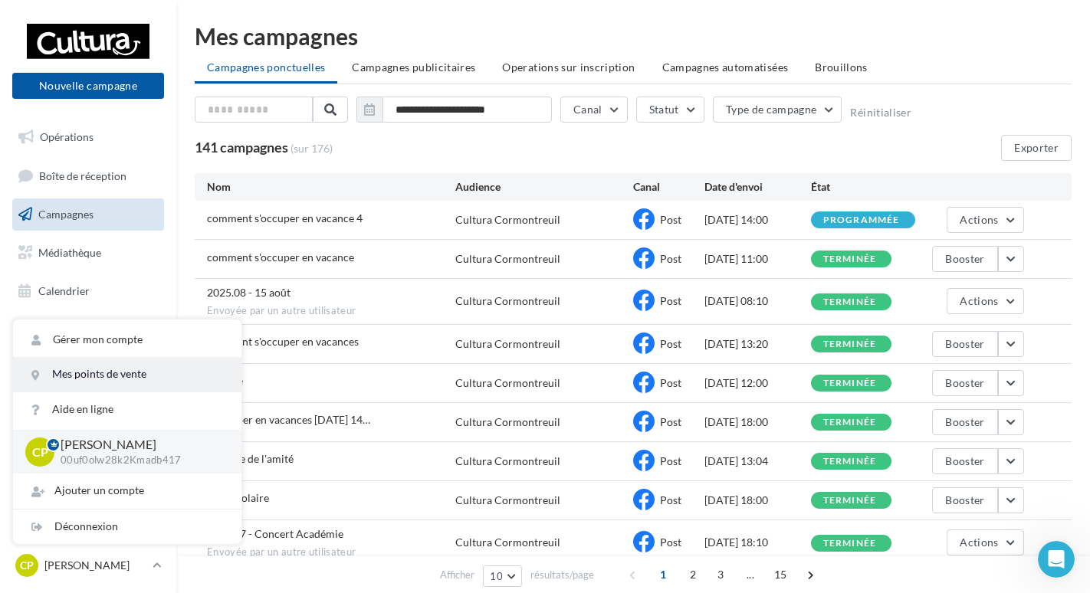
click at [105, 382] on link "Mes points de vente" at bounding box center [127, 374] width 228 height 34
